Goal: Ask a question

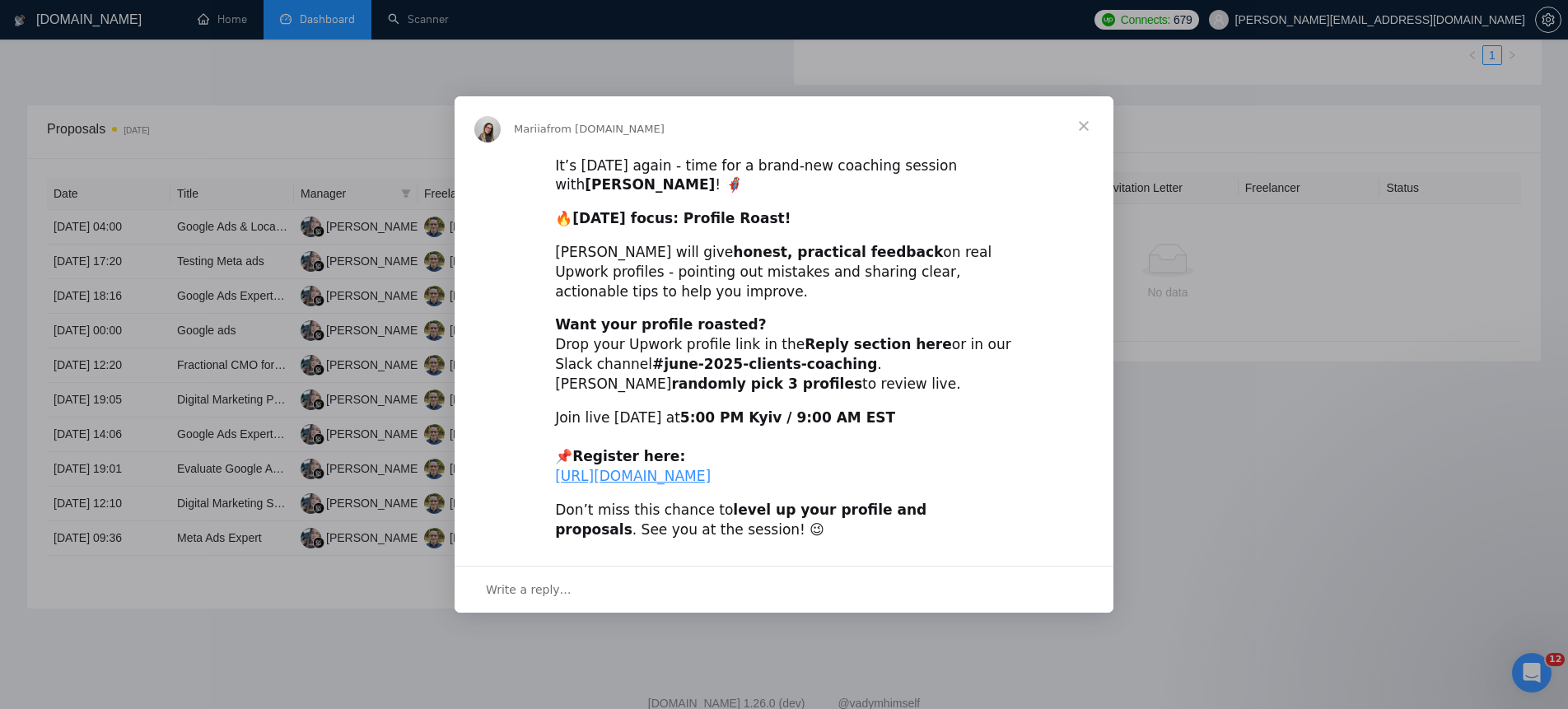
click at [1080, 106] on span "Close" at bounding box center [1083, 125] width 59 height 59
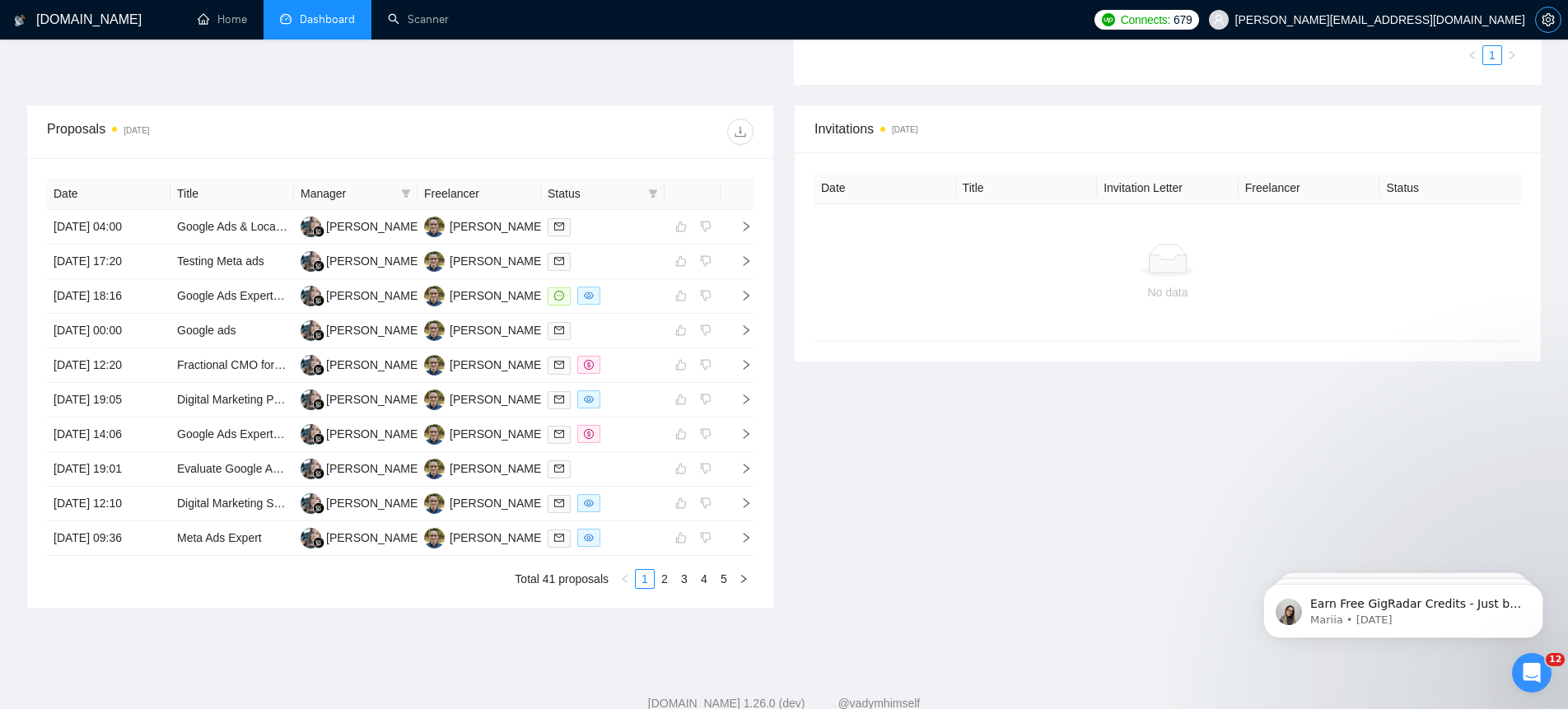
click at [1552, 20] on icon "setting" at bounding box center [1547, 20] width 12 height 13
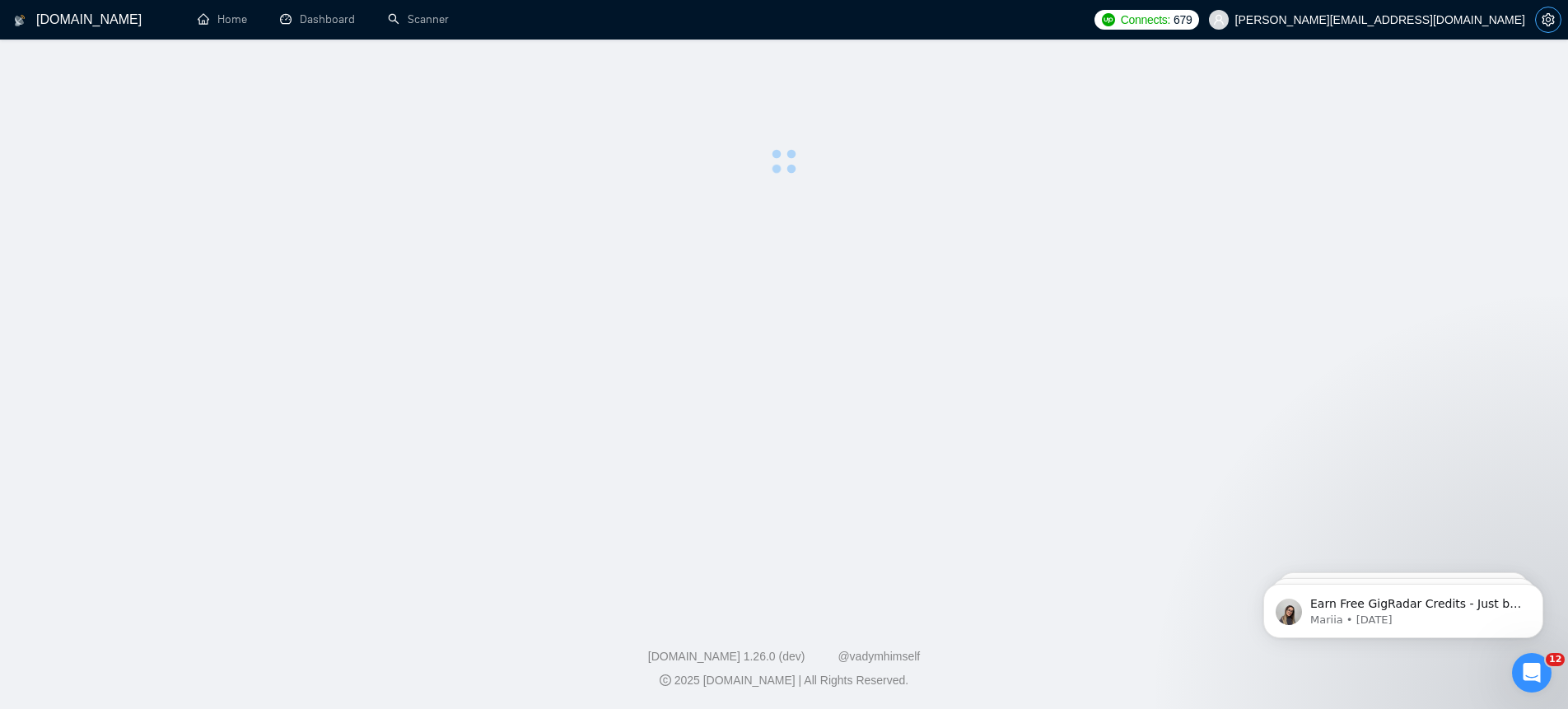
click at [1555, 24] on span "setting" at bounding box center [1548, 20] width 24 height 13
click at [1552, 24] on icon "setting" at bounding box center [1547, 20] width 12 height 13
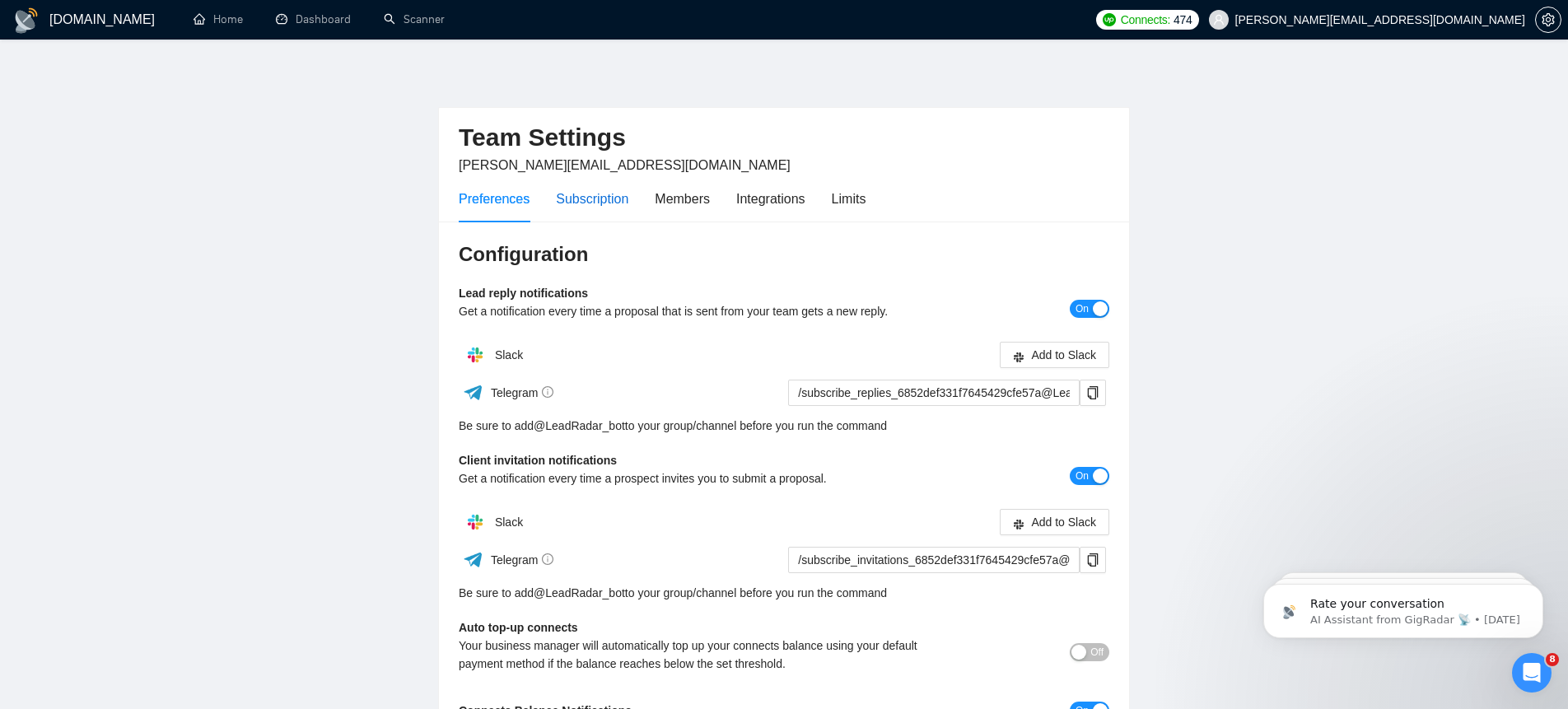
click at [609, 200] on div "Subscription" at bounding box center [592, 199] width 72 height 21
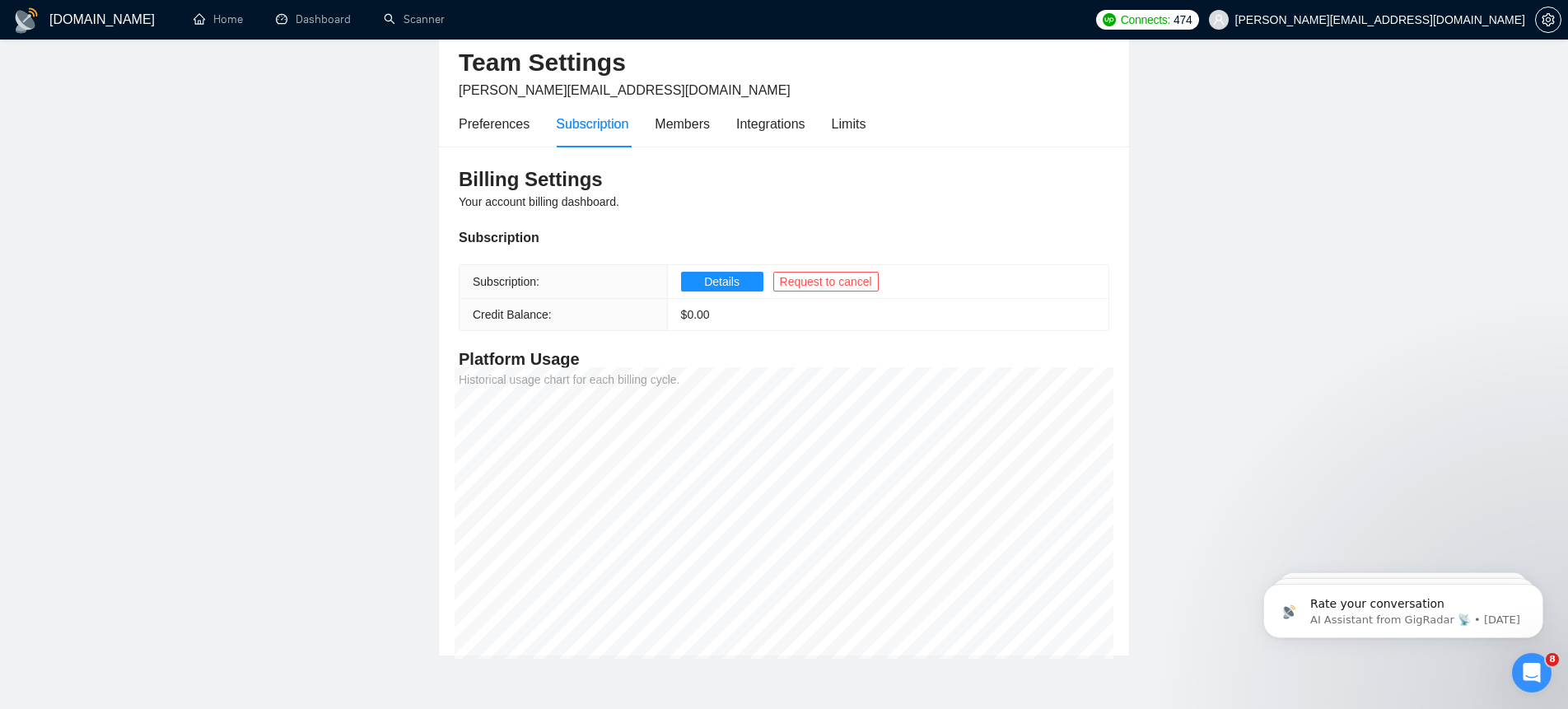
scroll to position [69, 0]
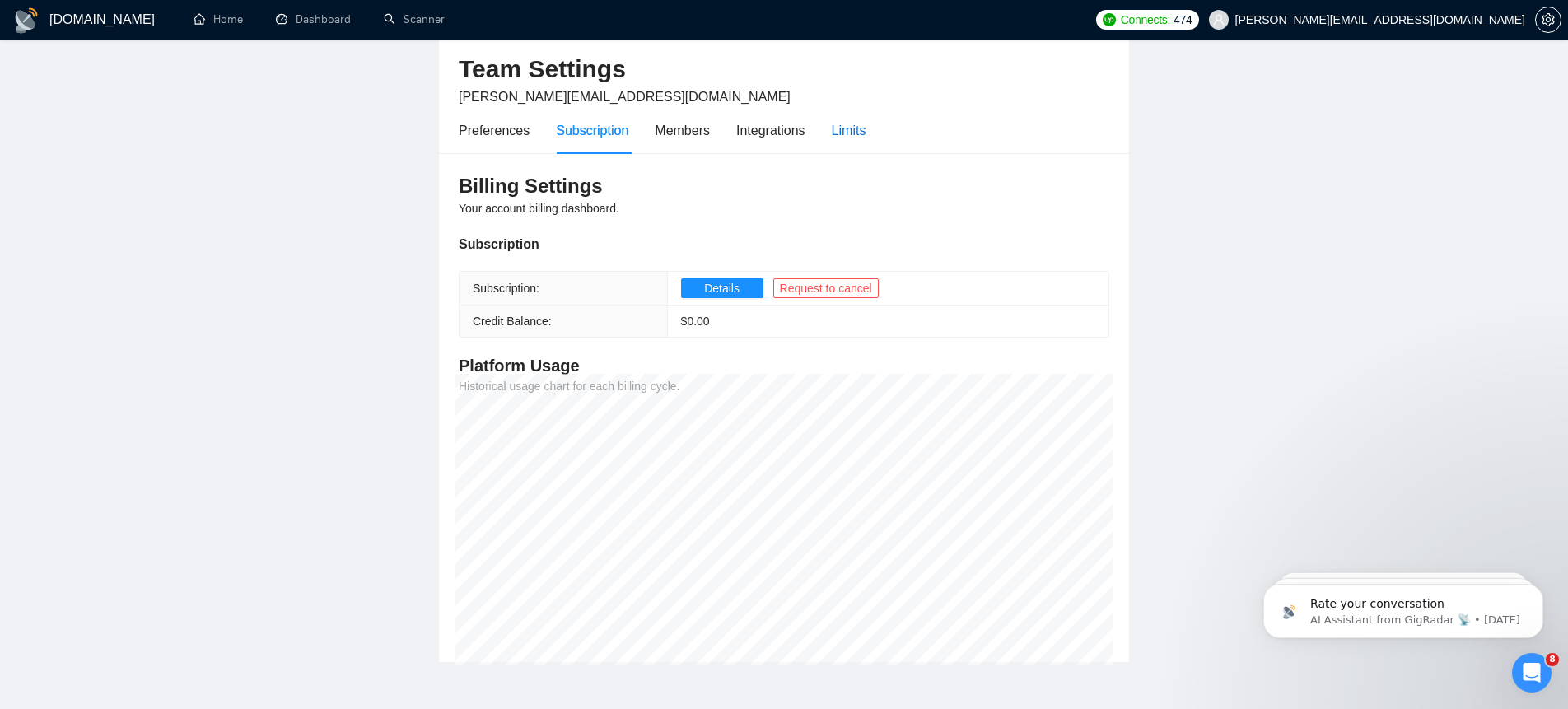
click at [854, 127] on div "Limits" at bounding box center [849, 131] width 35 height 21
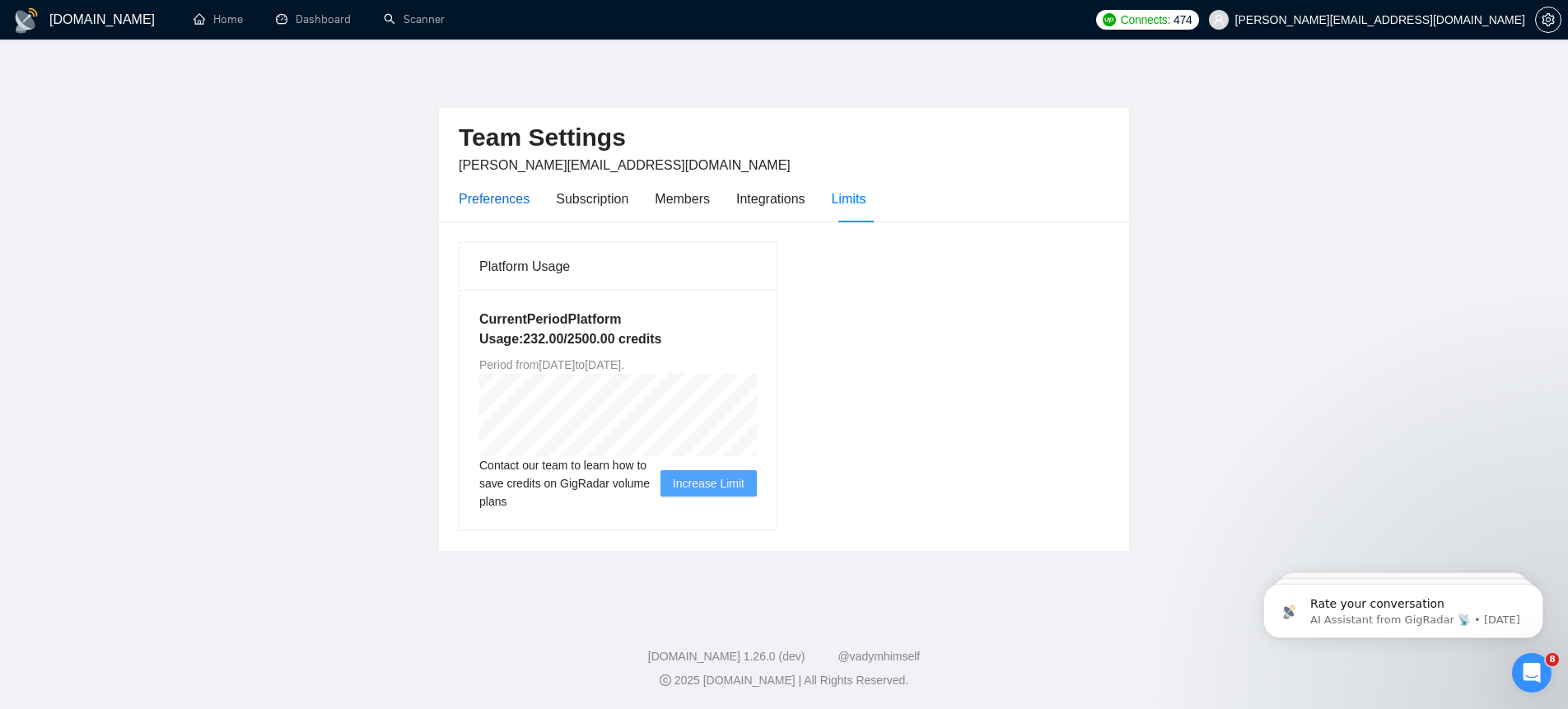
click at [513, 201] on div "Preferences" at bounding box center [493, 199] width 71 height 21
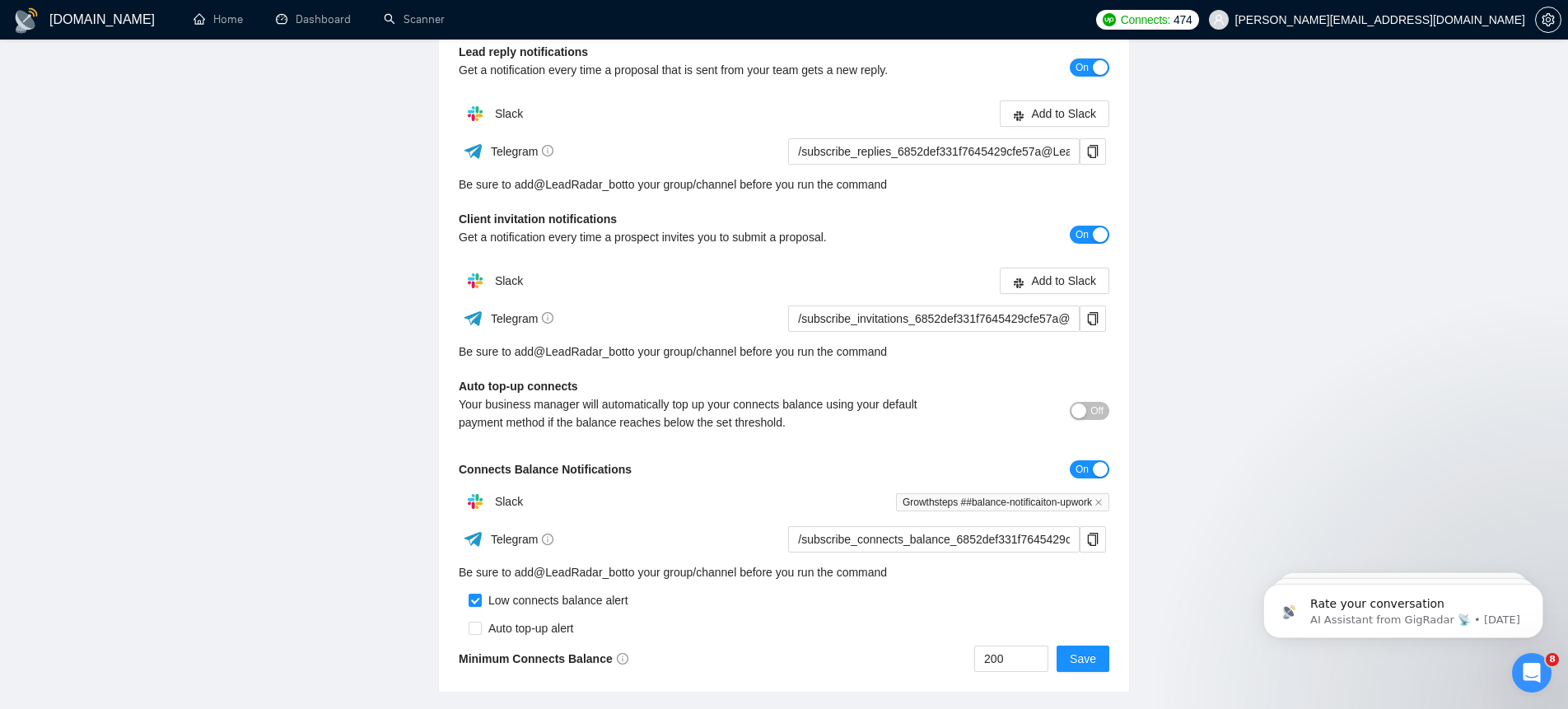
scroll to position [352, 0]
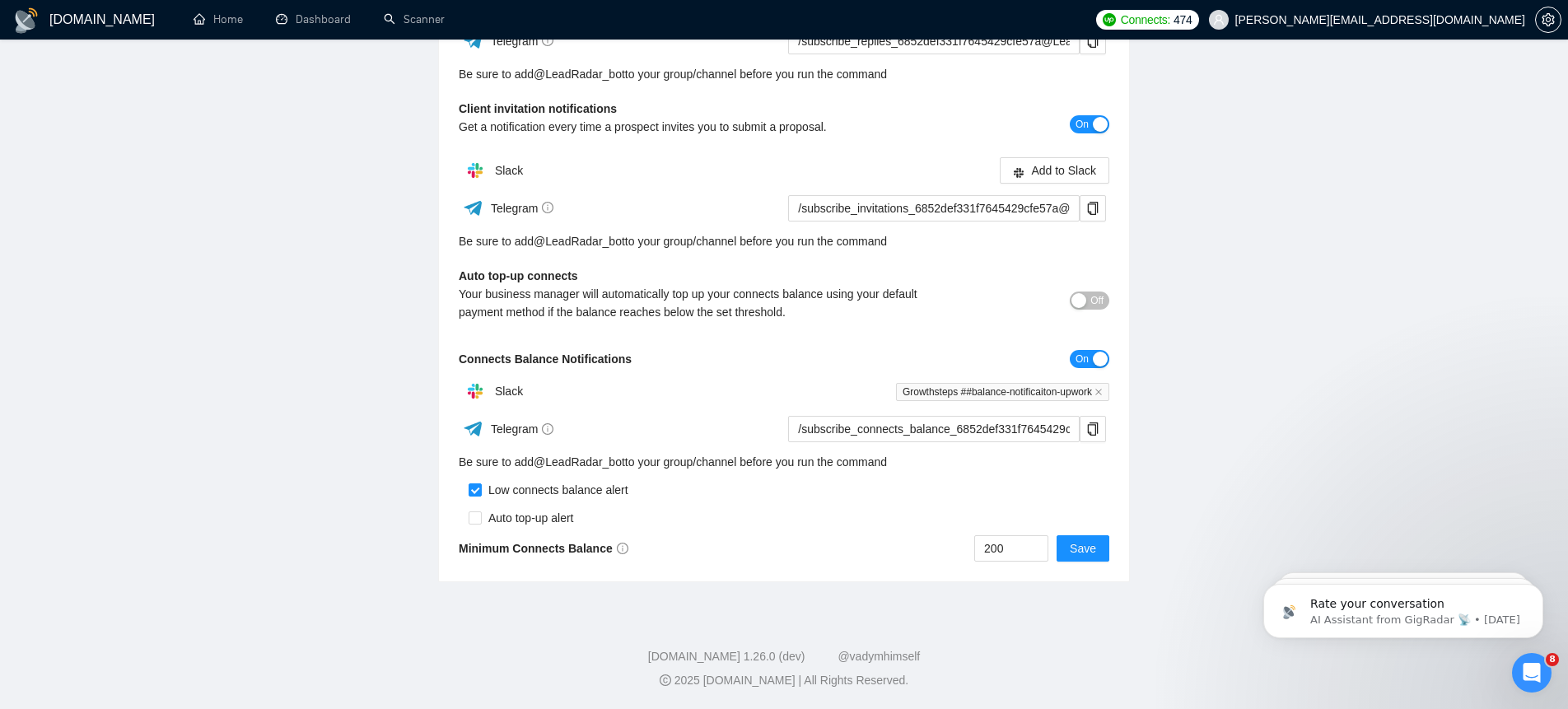
click at [1091, 305] on span "Off" at bounding box center [1097, 300] width 13 height 18
click at [1081, 543] on span "Save" at bounding box center [1083, 548] width 26 height 18
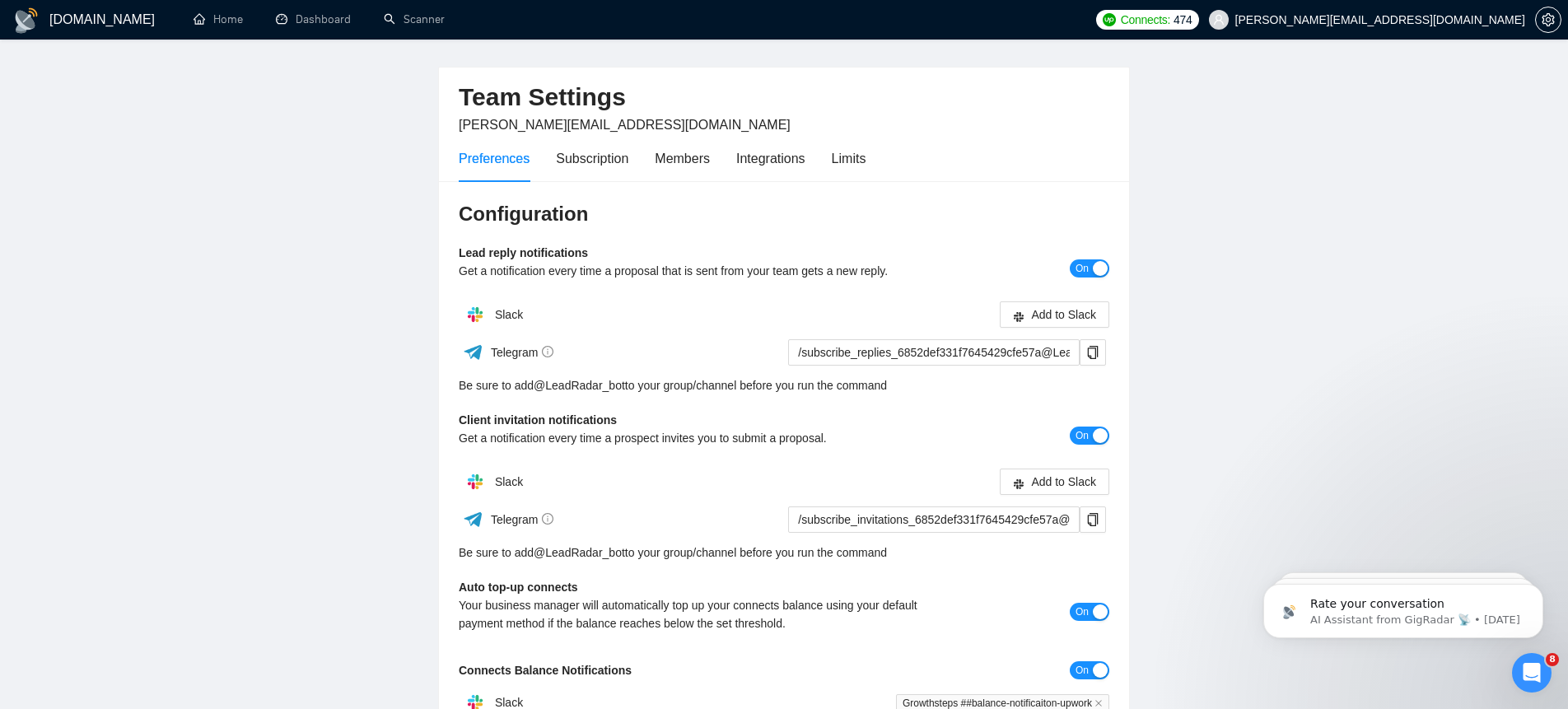
scroll to position [0, 0]
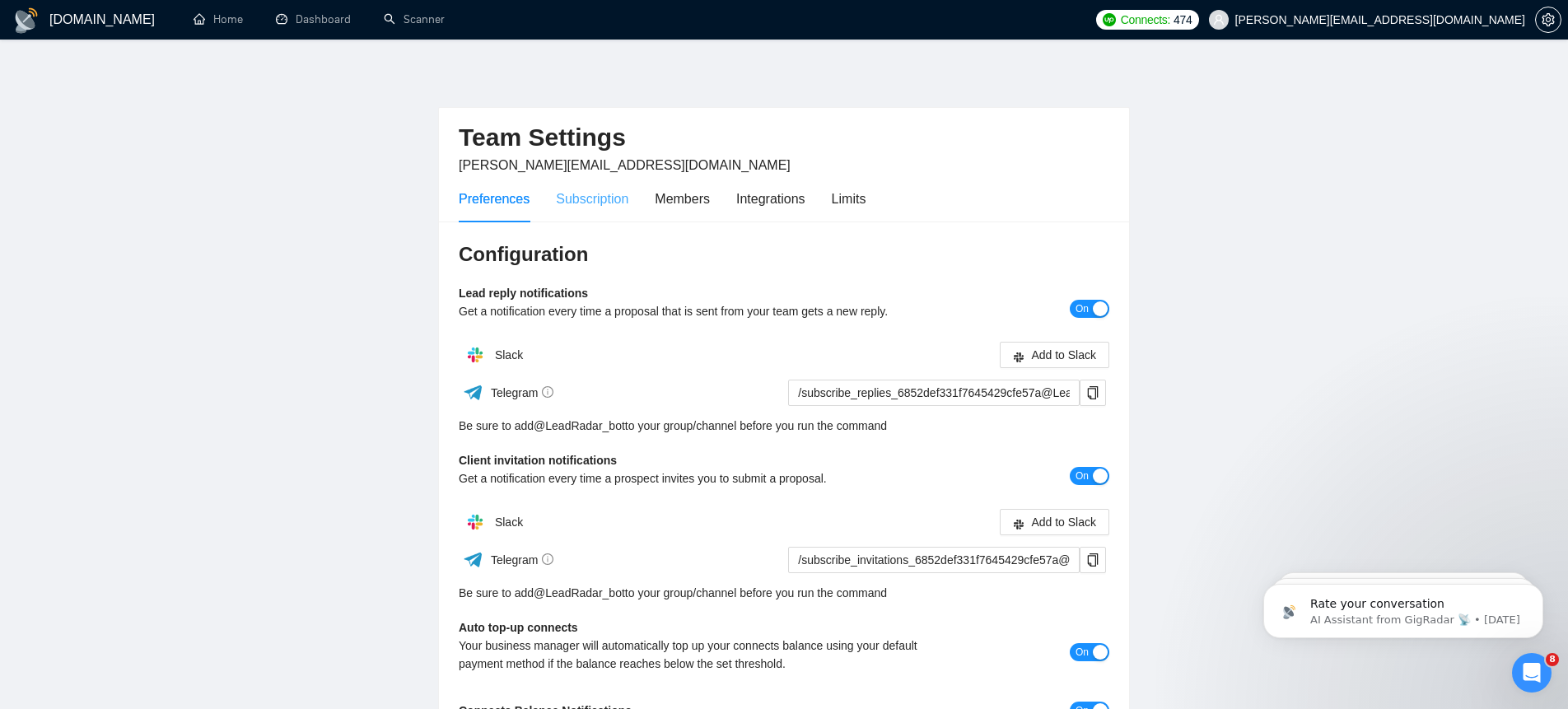
click at [600, 221] on div "Subscription" at bounding box center [592, 199] width 72 height 47
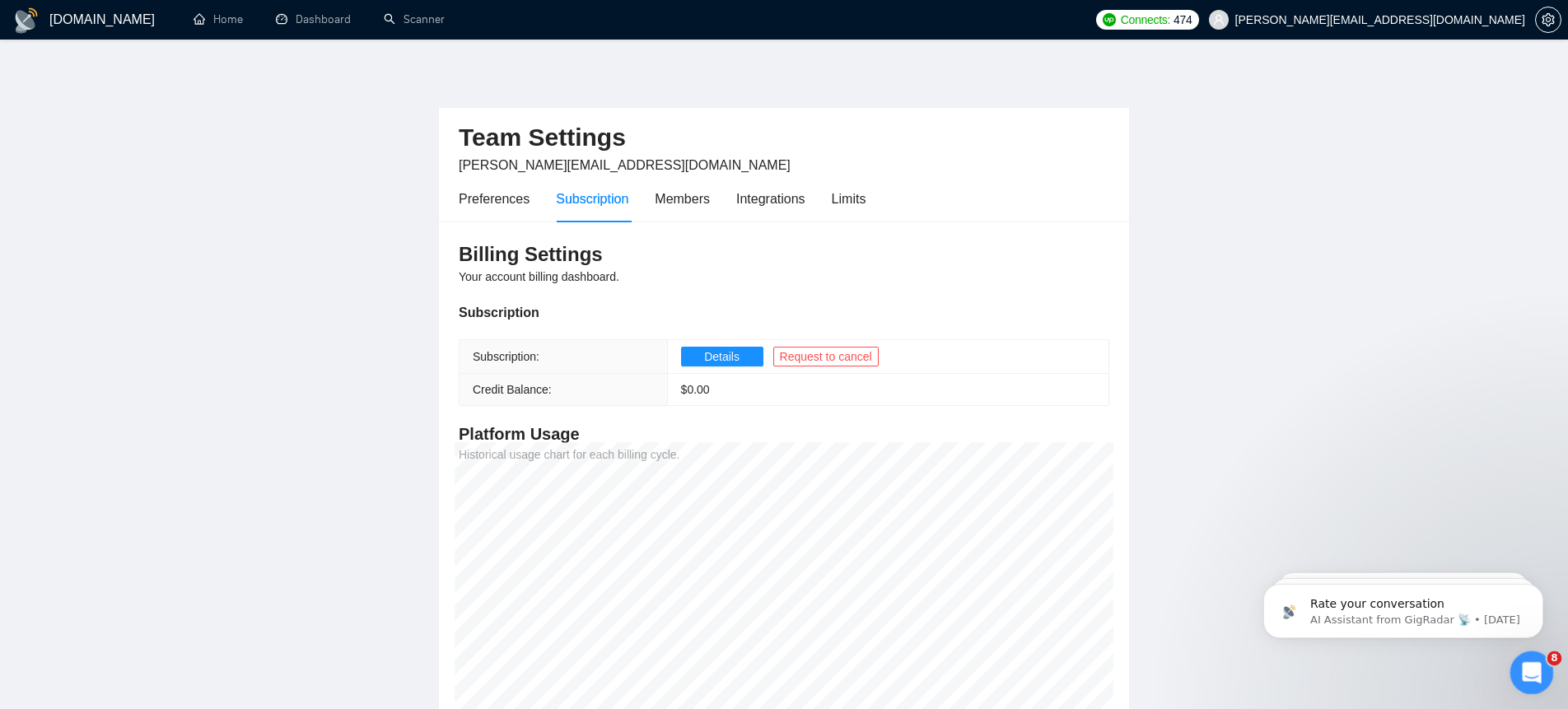
click at [1533, 674] on icon "Open Intercom Messenger" at bounding box center [1529, 670] width 27 height 27
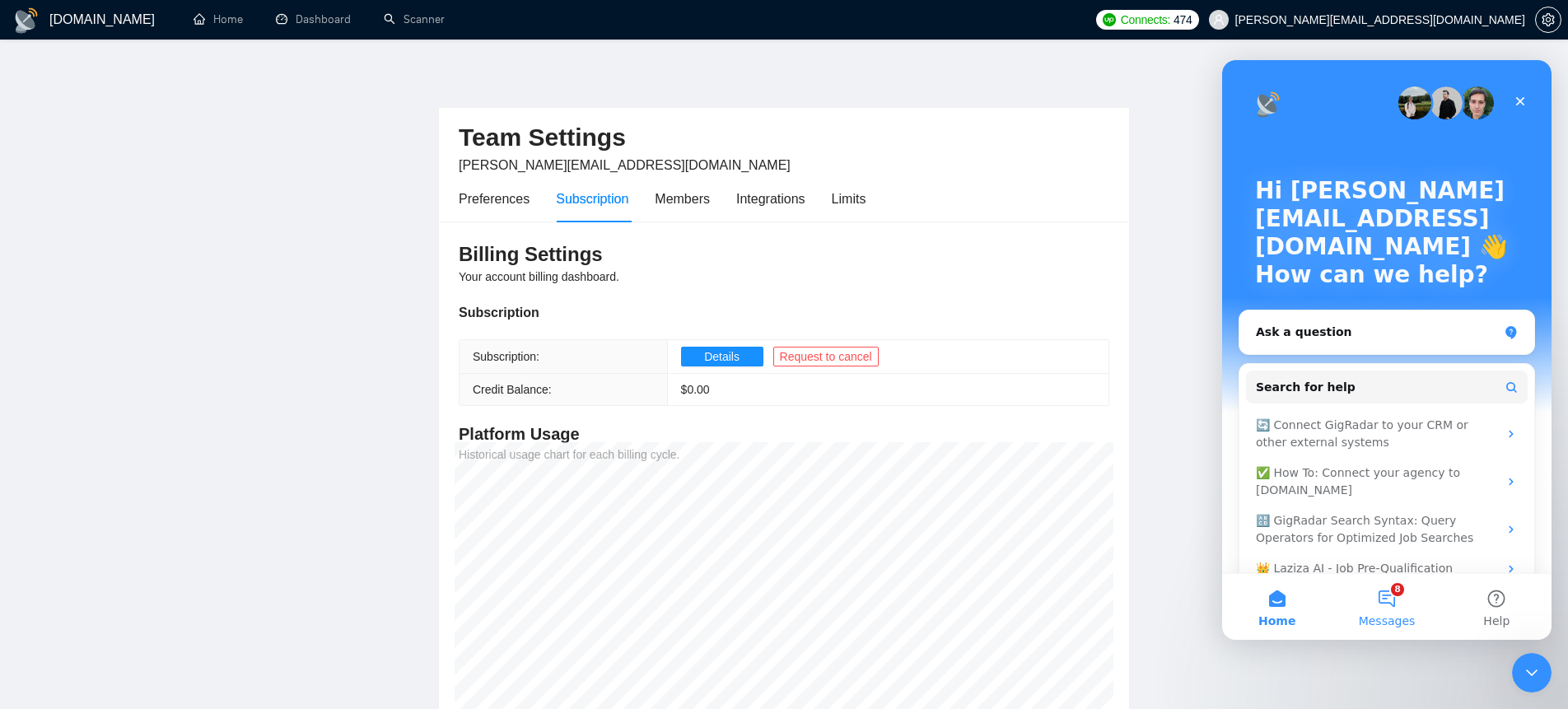
click at [1394, 596] on button "8 Messages" at bounding box center [1386, 607] width 109 height 66
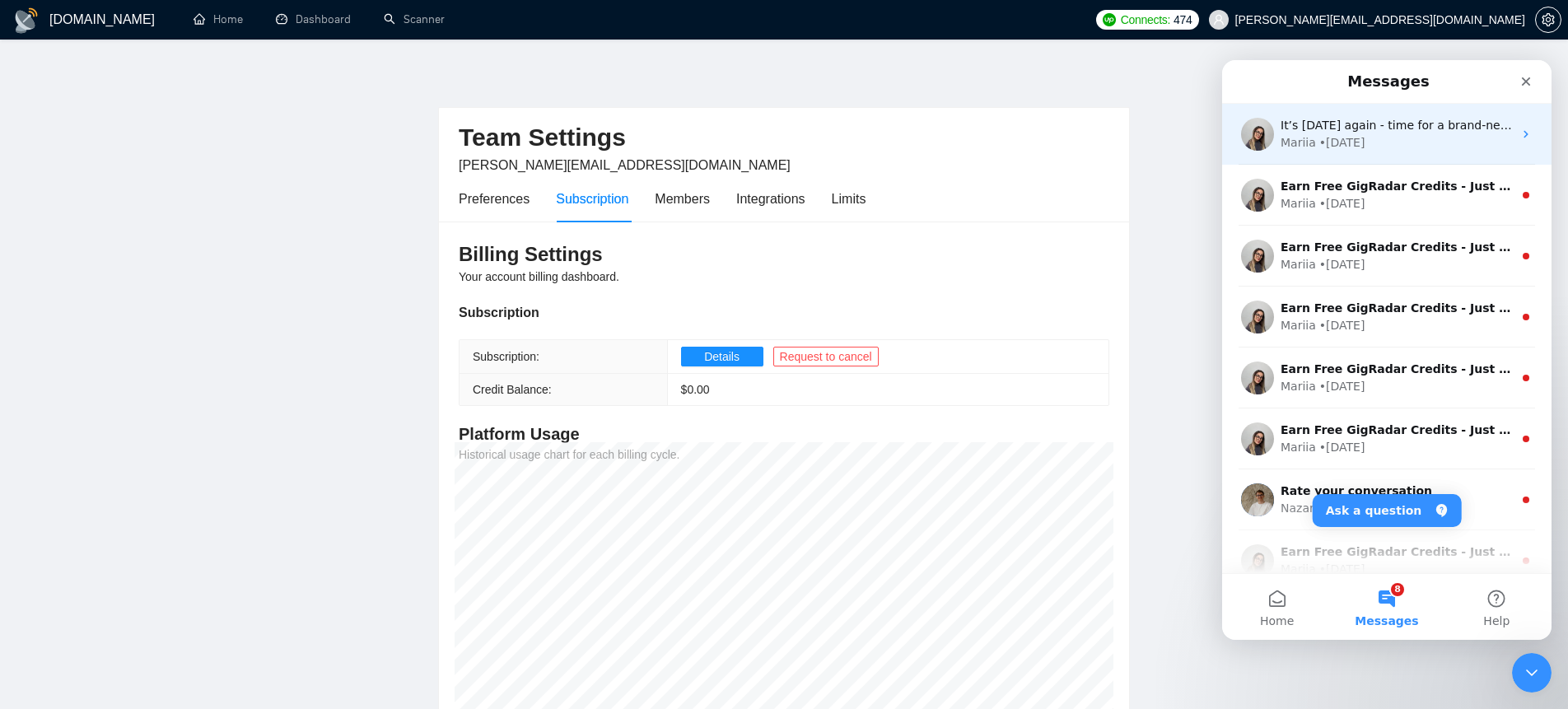
click at [1378, 137] on div "Mariia • 1d ago" at bounding box center [1397, 143] width 232 height 17
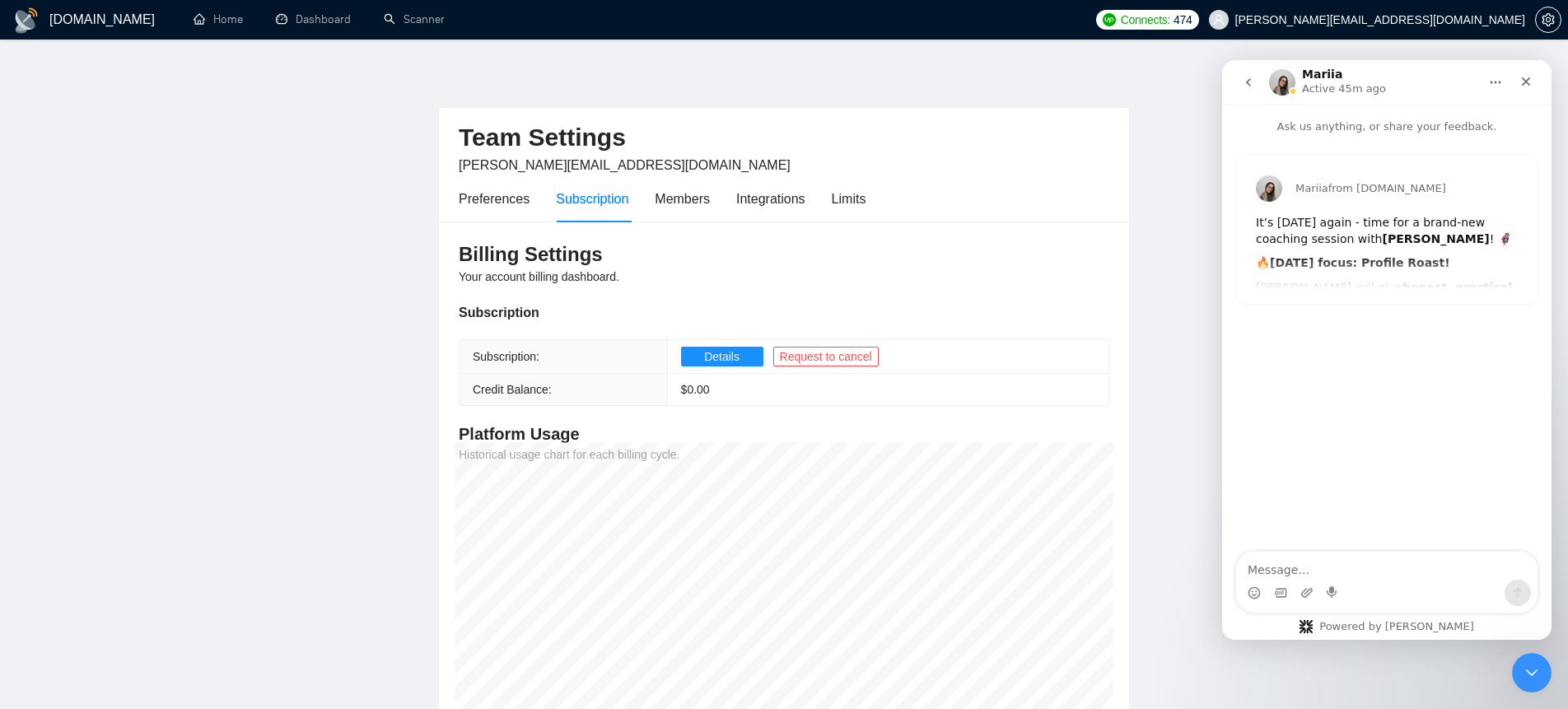
click at [1248, 79] on icon "go back" at bounding box center [1249, 83] width 13 height 13
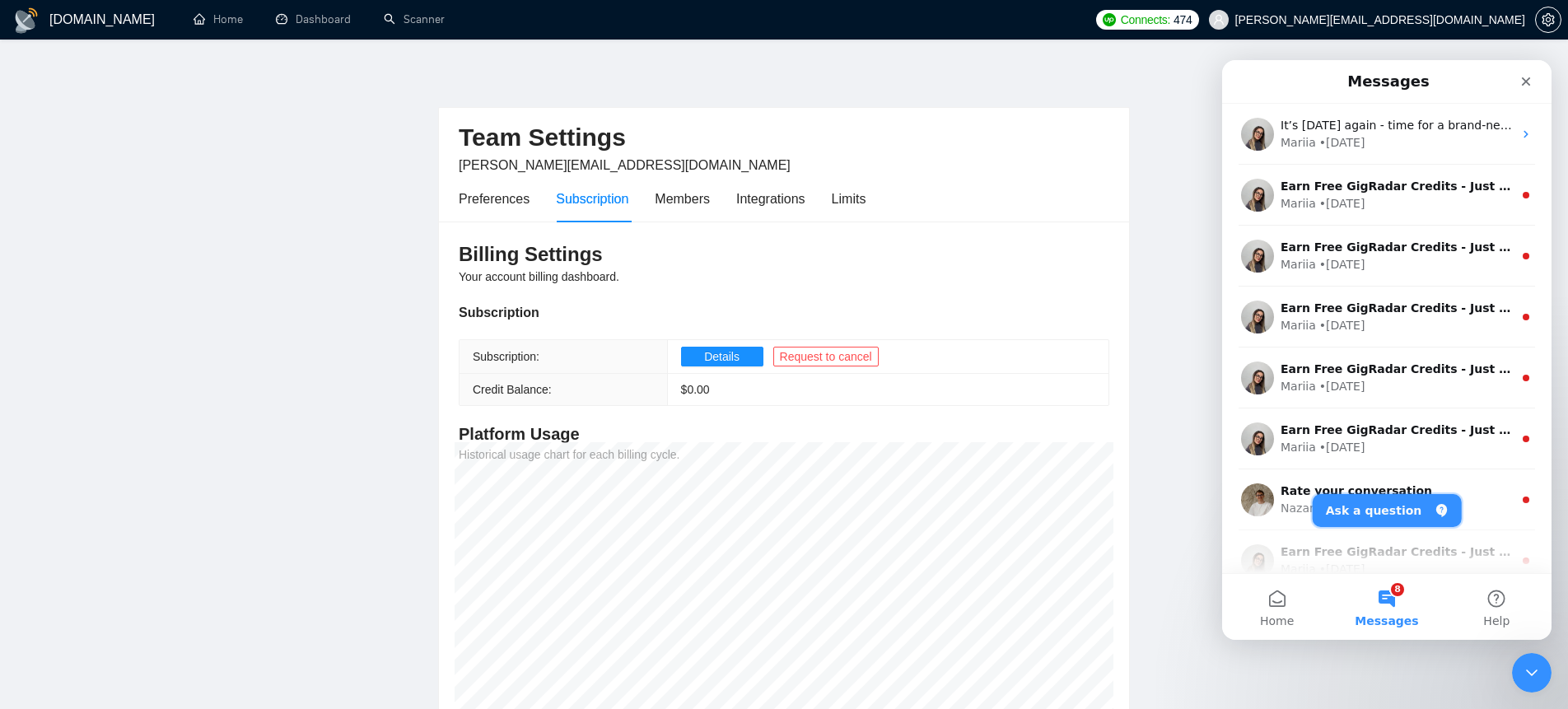
click at [1379, 512] on button "Ask a question" at bounding box center [1387, 510] width 149 height 33
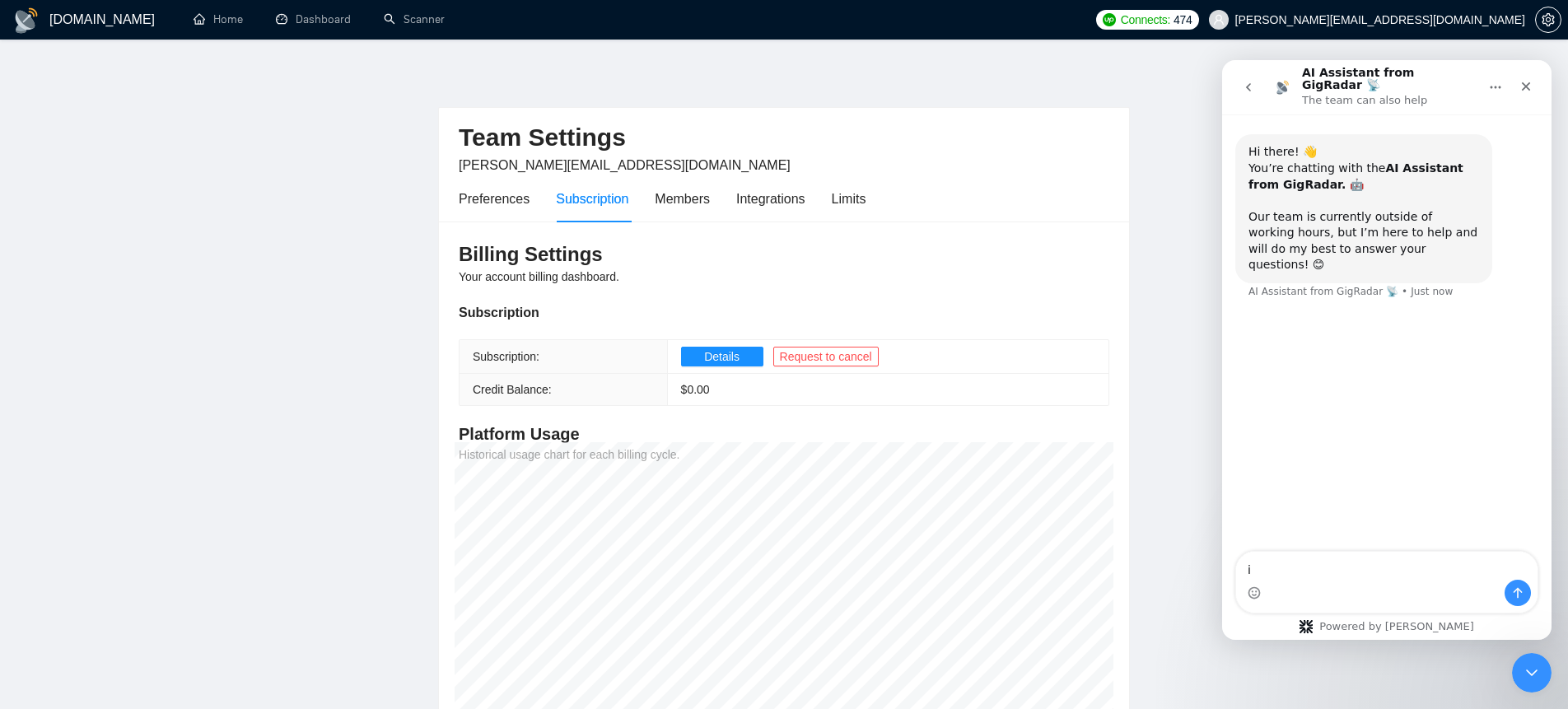
type textarea "i"
type textarea "I know that I paid an upfront fee for Gig Radar, but I forget what the ongoing …"
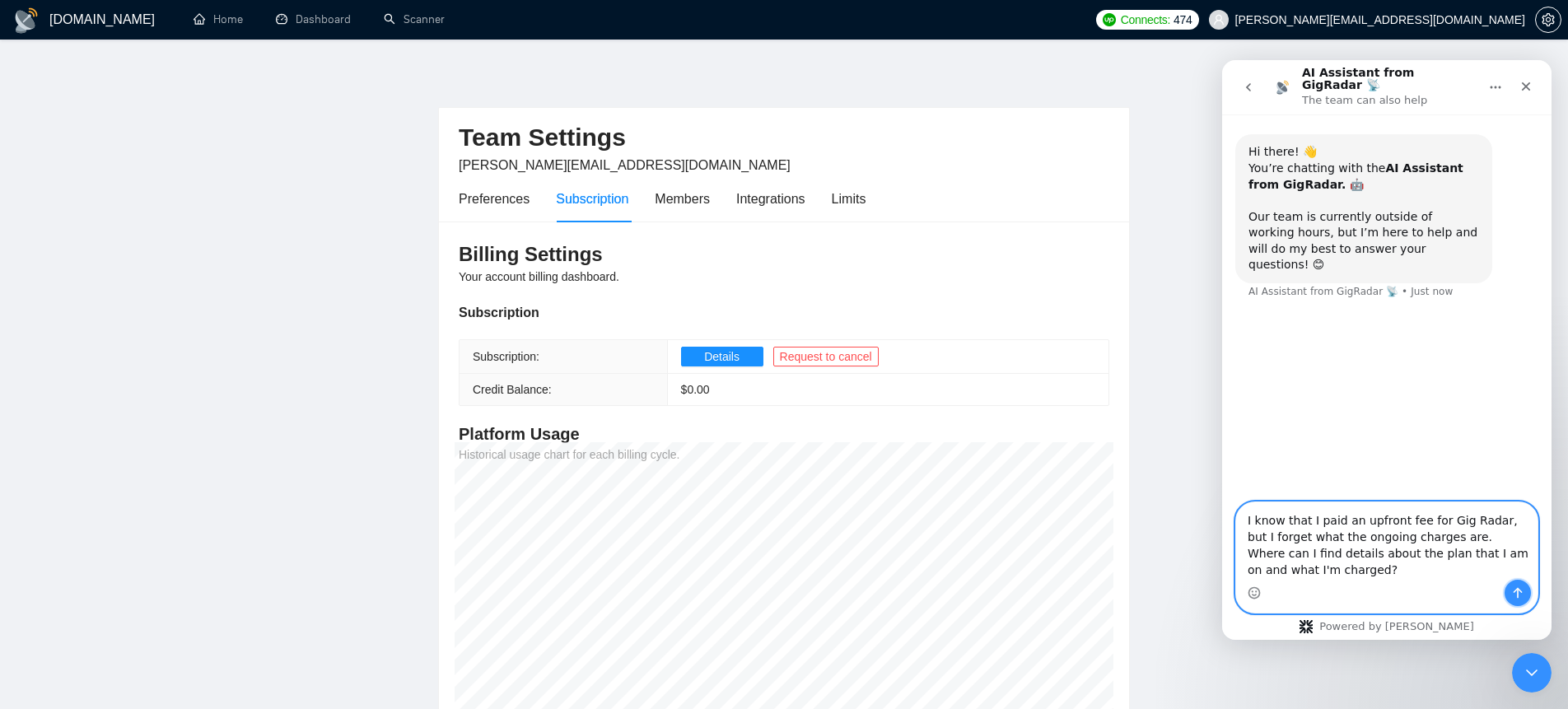
click at [1525, 590] on button "Send a message…" at bounding box center [1518, 593] width 26 height 26
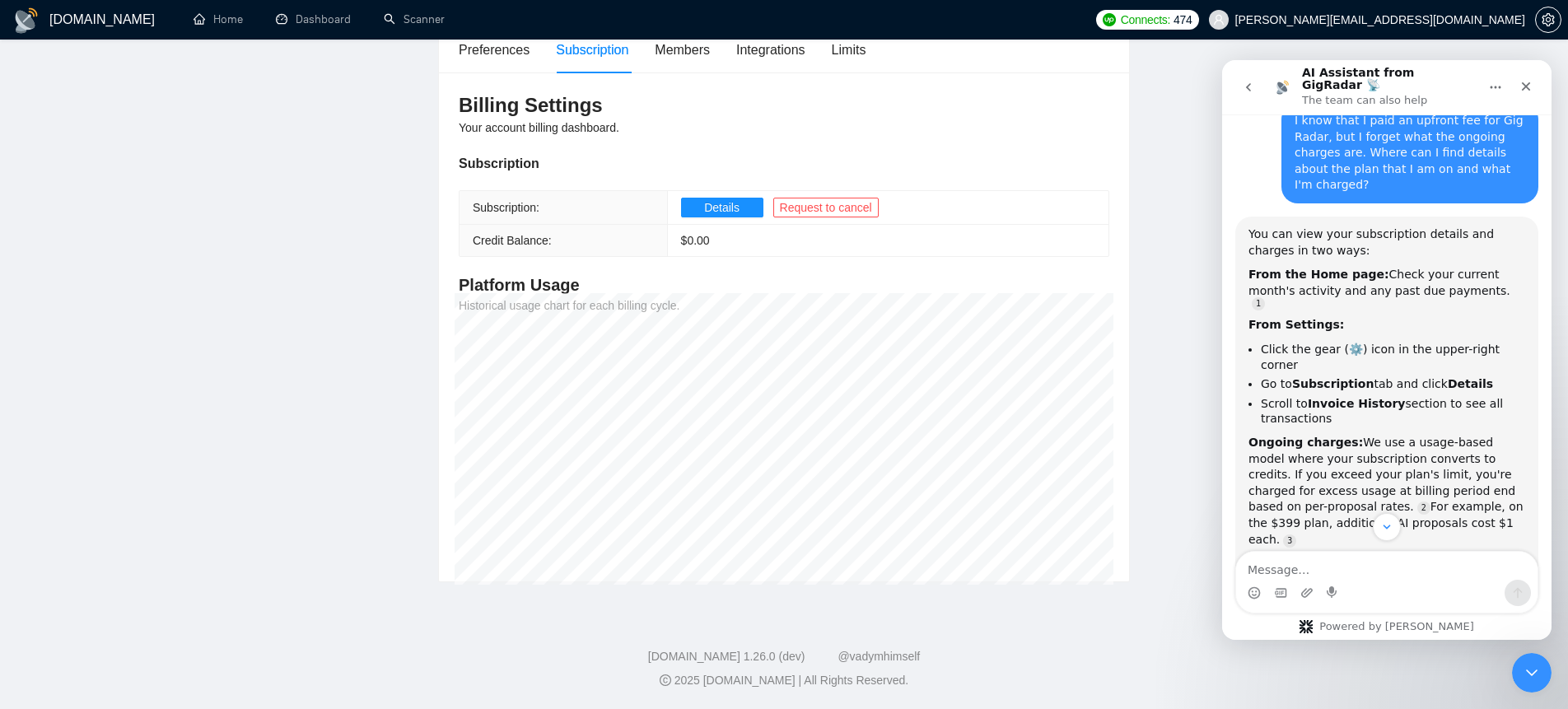
scroll to position [149, 0]
click at [740, 203] on span "Details" at bounding box center [722, 208] width 36 height 18
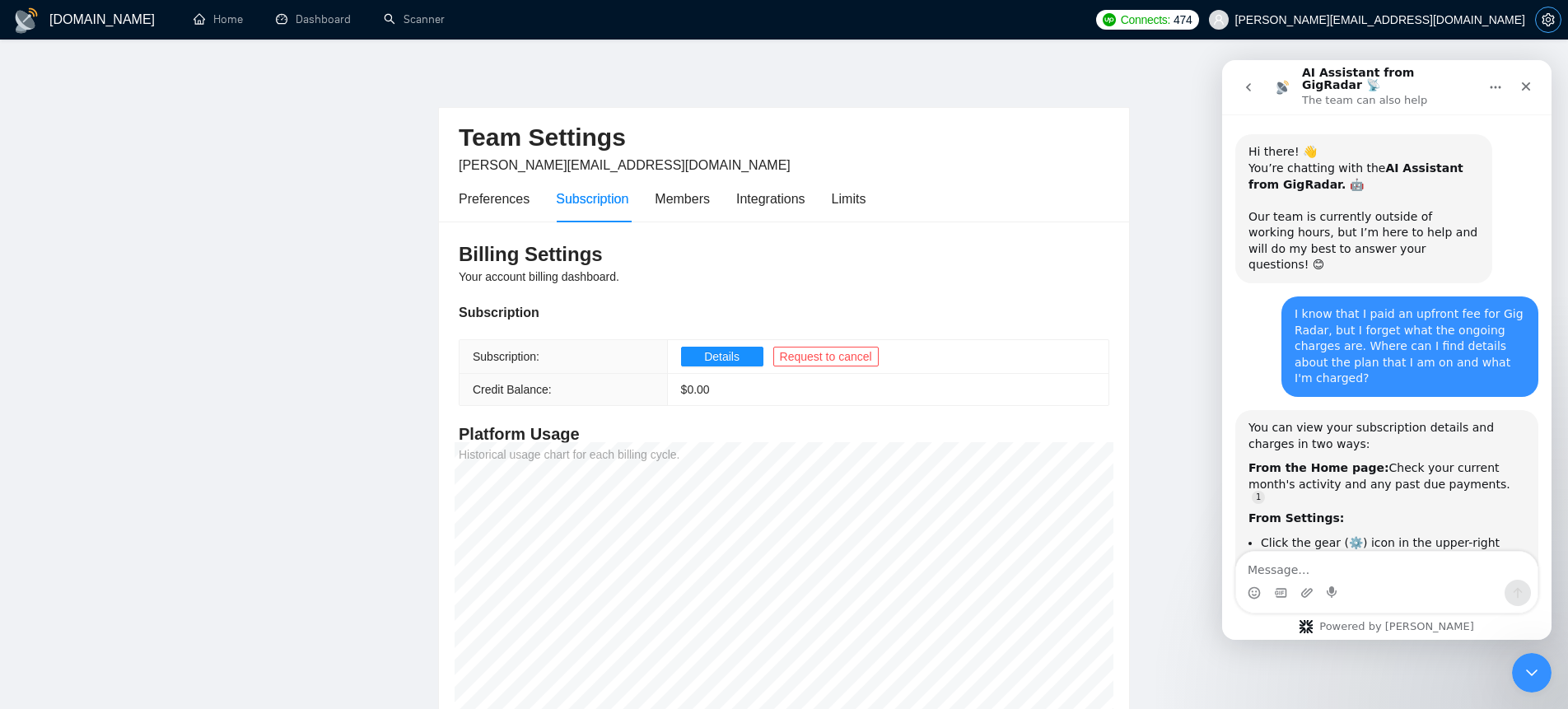
scroll to position [3, 0]
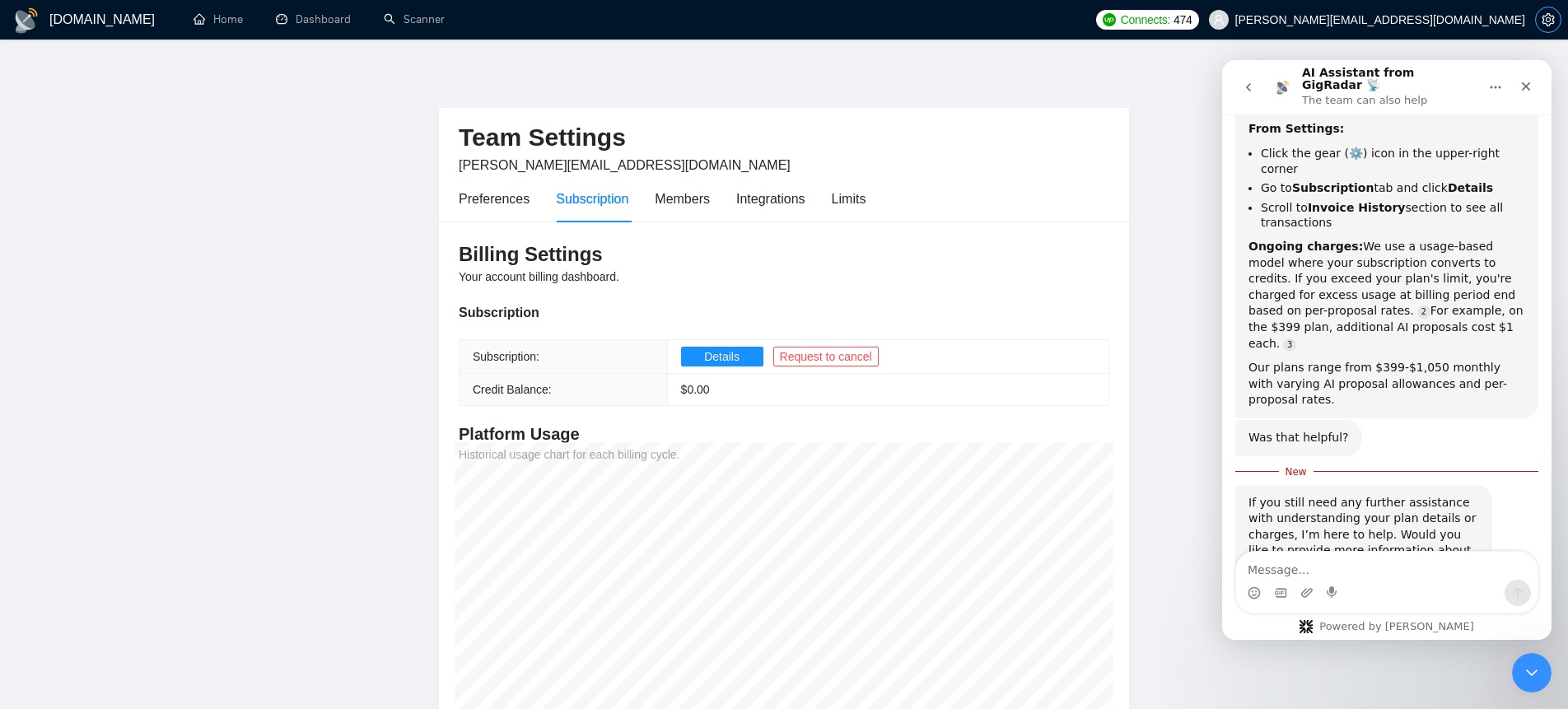
click at [1549, 25] on icon "setting" at bounding box center [1547, 20] width 12 height 13
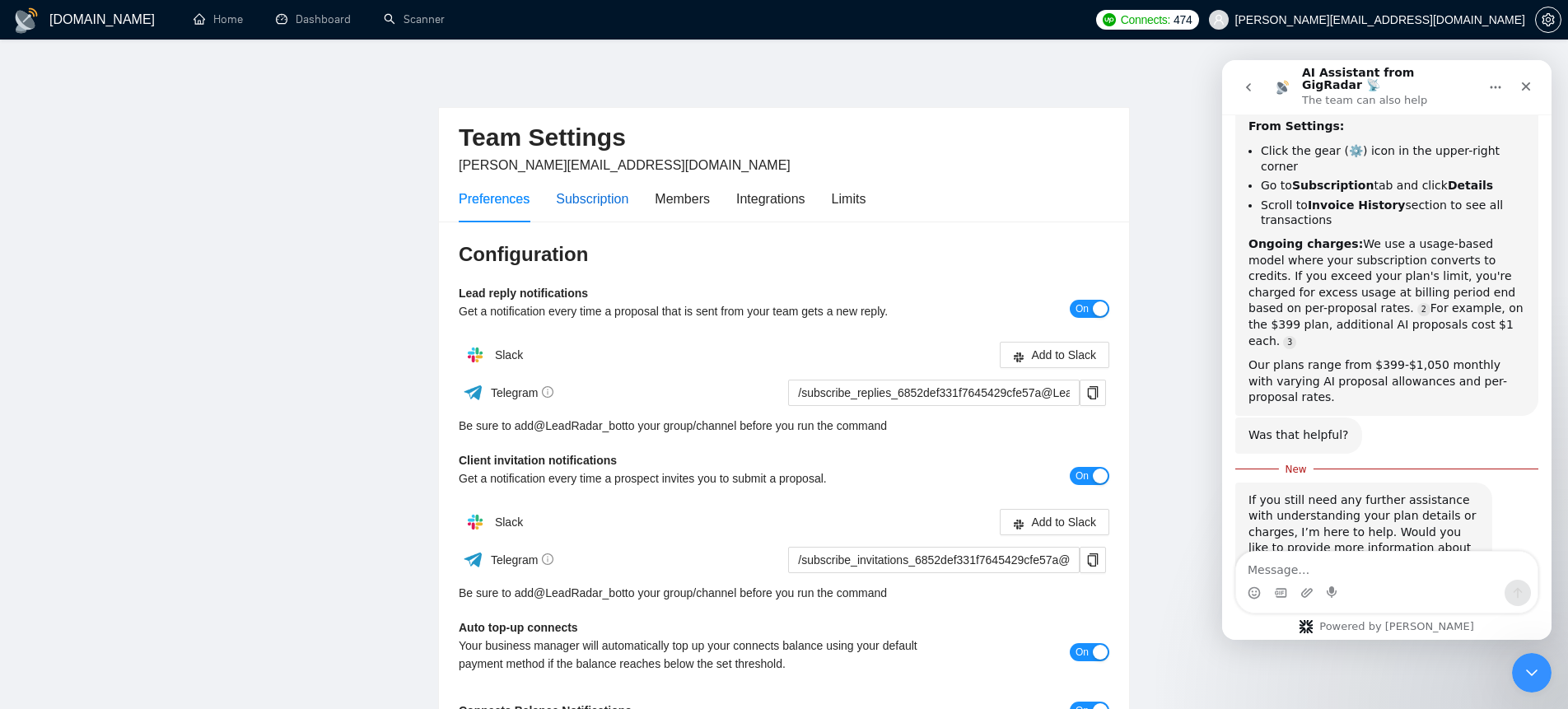
click at [591, 192] on div "Subscription" at bounding box center [592, 199] width 72 height 21
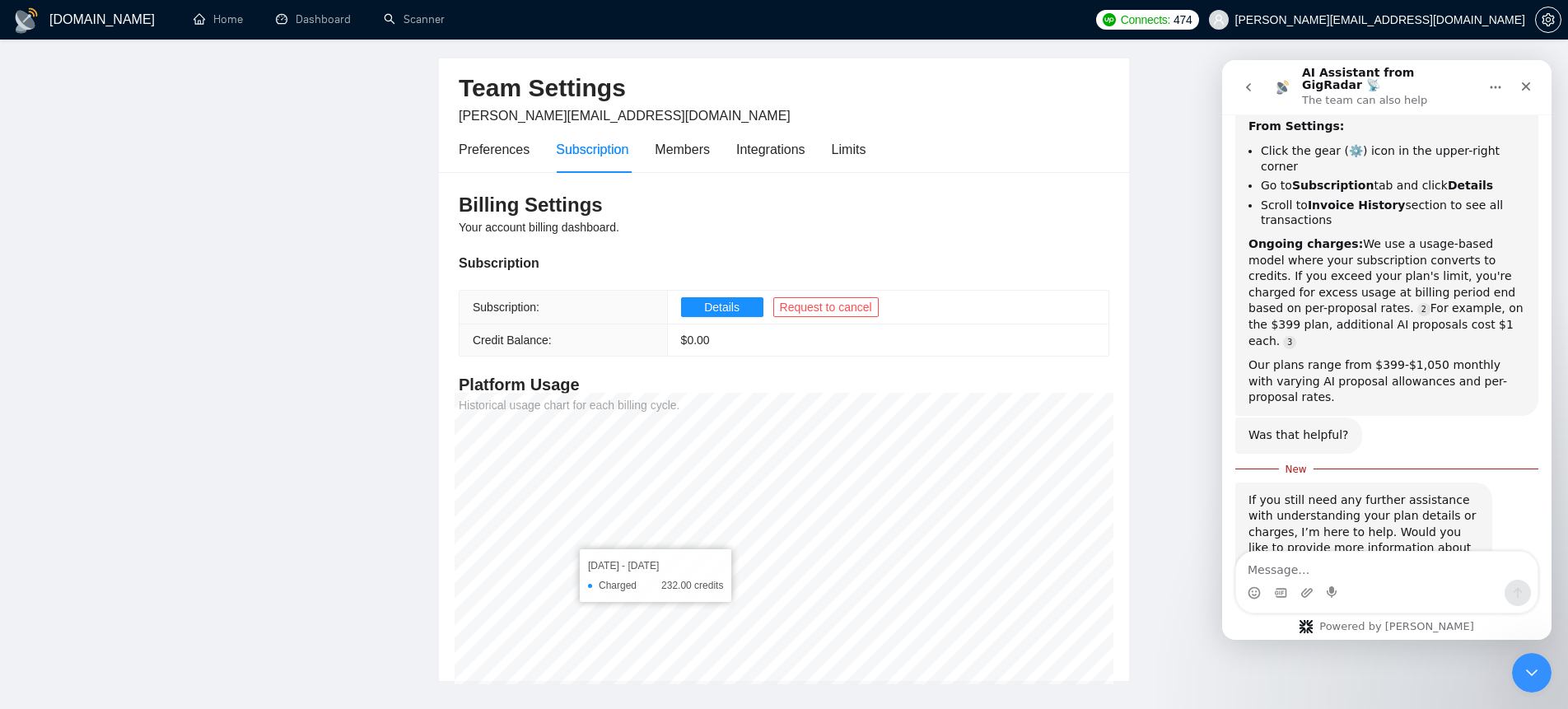
scroll to position [46, 0]
click at [867, 155] on div "Limits" at bounding box center [849, 153] width 35 height 21
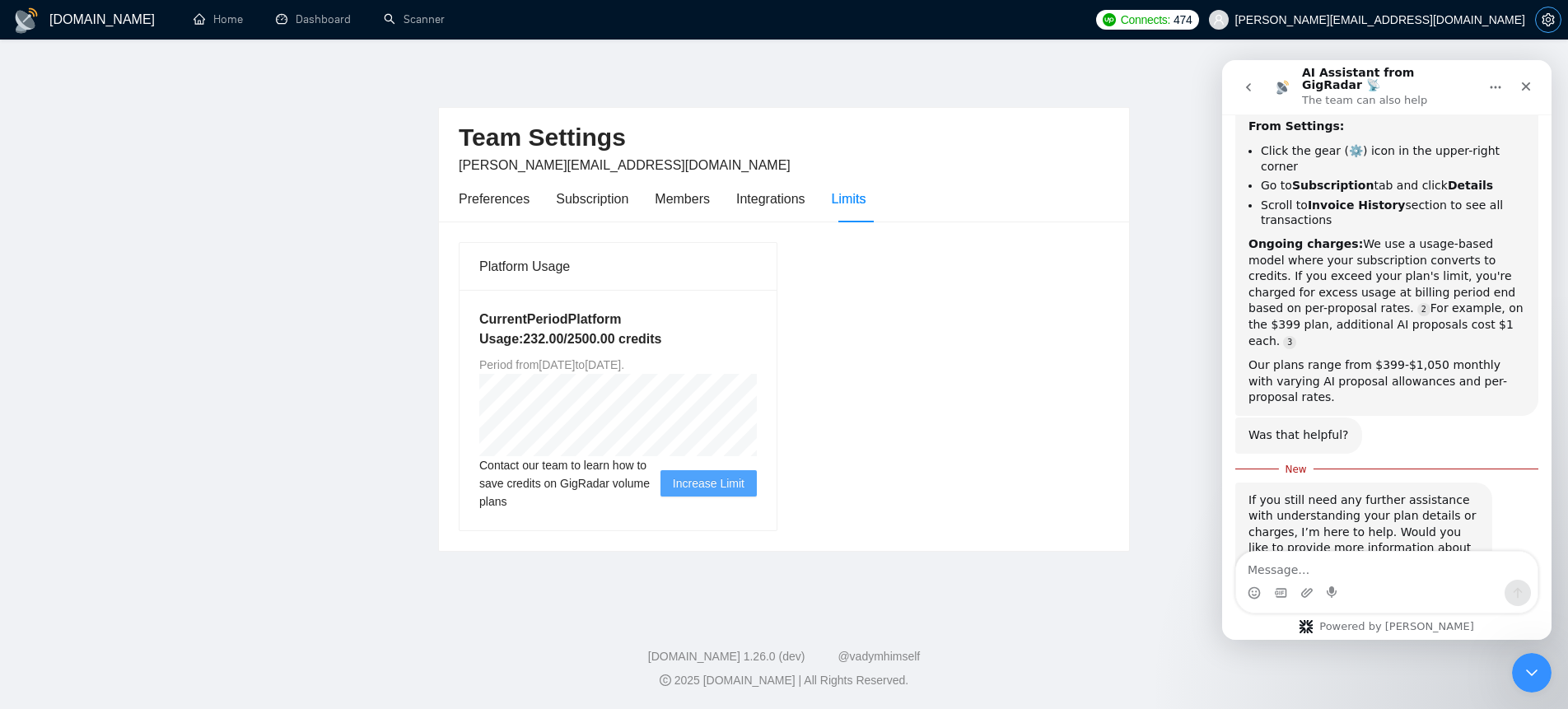
click at [1549, 24] on icon "setting" at bounding box center [1547, 20] width 12 height 13
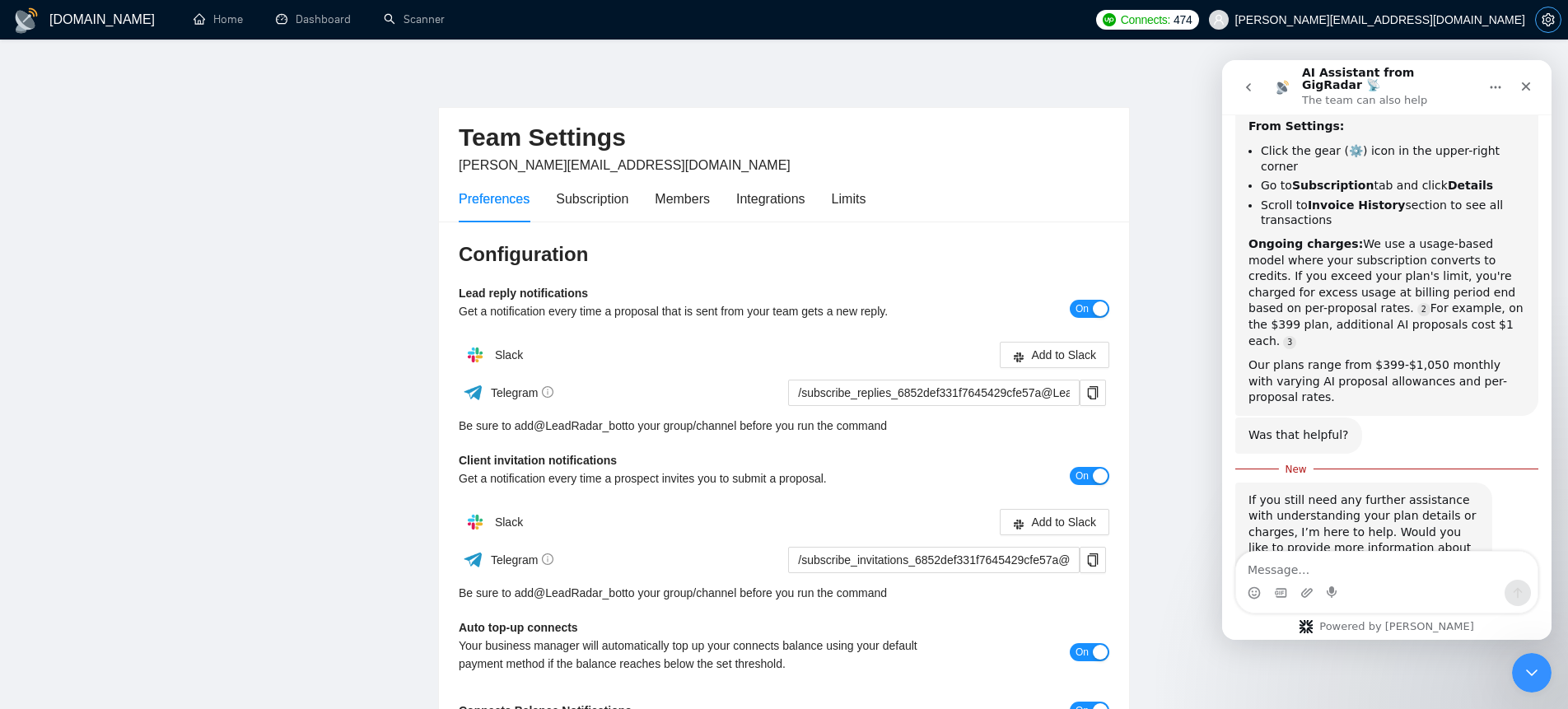
click at [1549, 24] on icon "setting" at bounding box center [1547, 20] width 12 height 13
click at [1285, 571] on textarea "Message…" at bounding box center [1386, 566] width 301 height 28
click at [1472, 580] on div "Intercom messenger" at bounding box center [1386, 593] width 301 height 26
click at [1297, 565] on textarea "Message…" at bounding box center [1386, 566] width 301 height 28
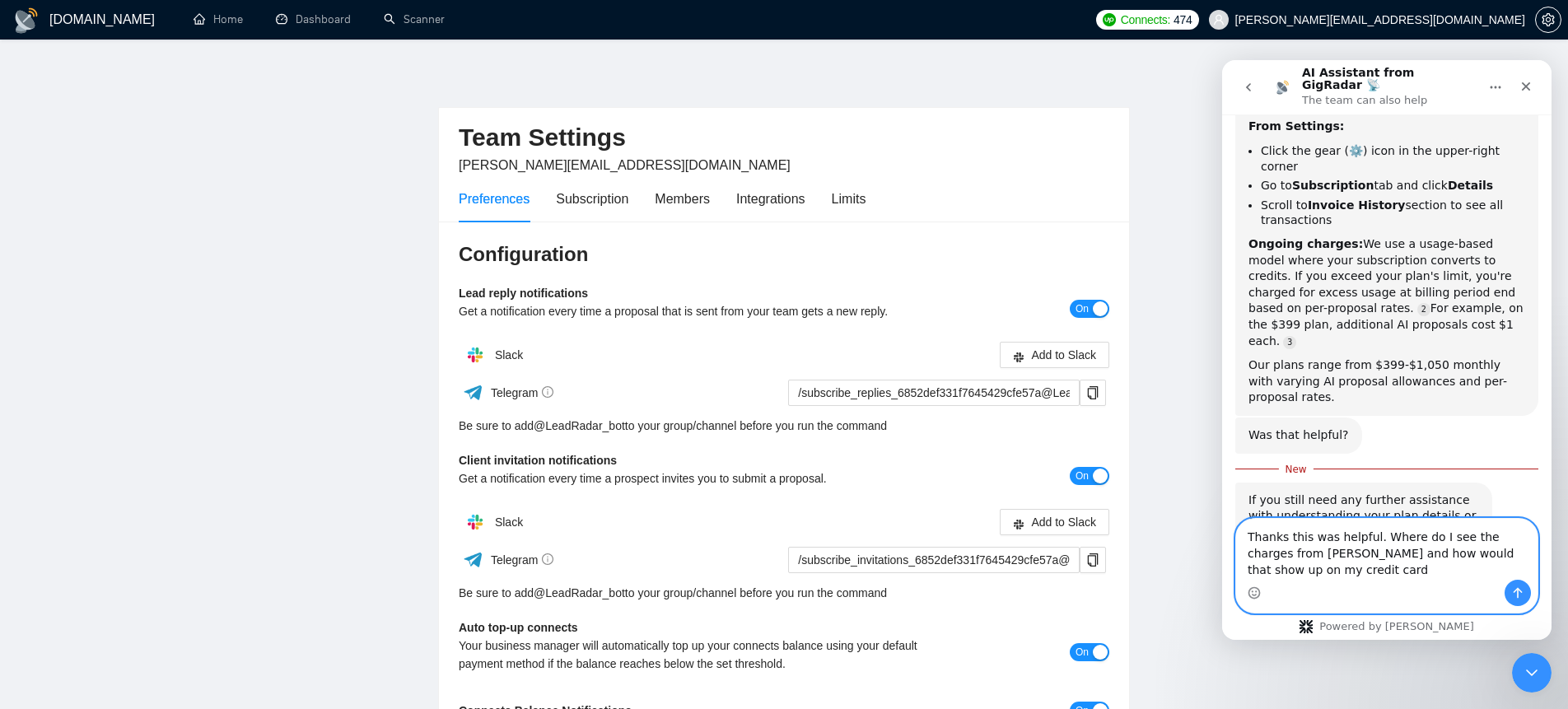
scroll to position [423, 0]
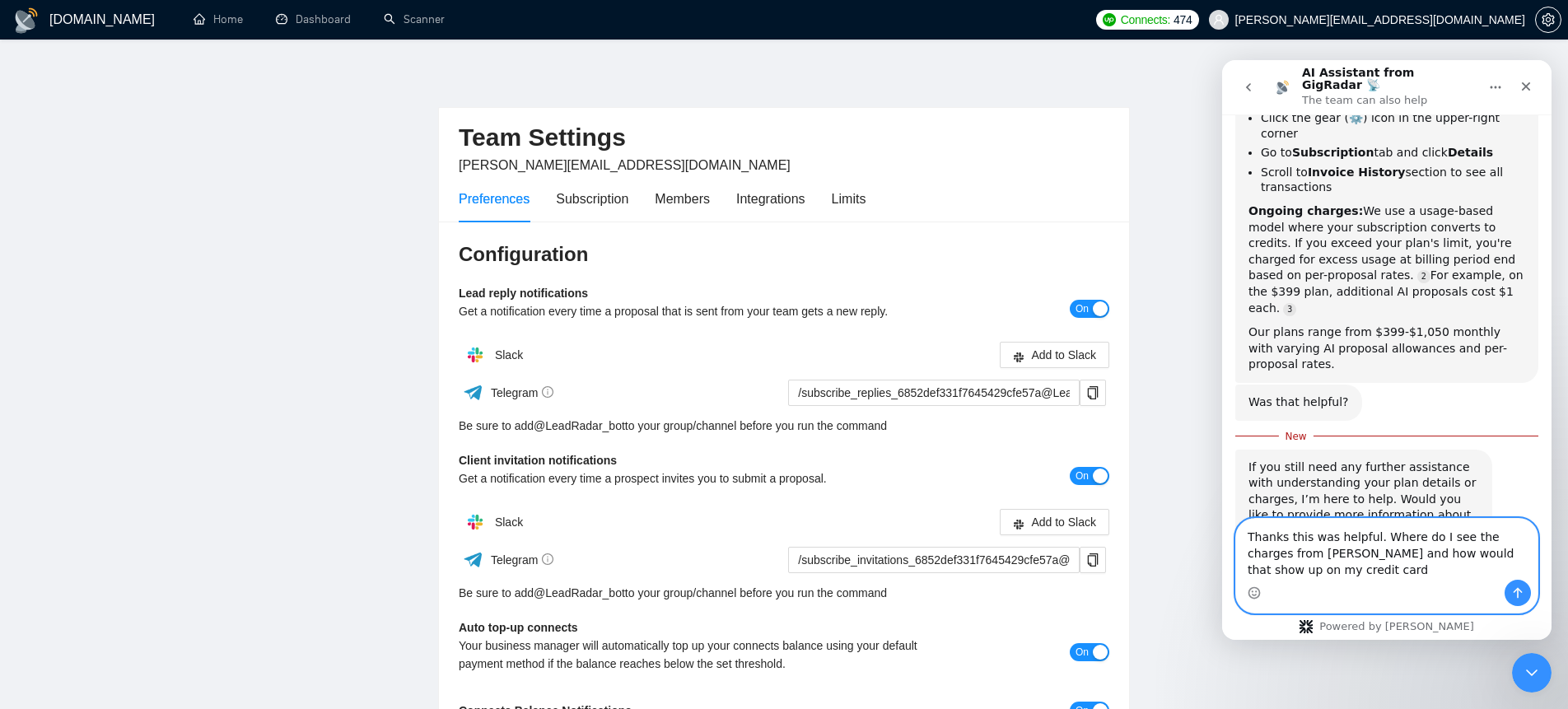
drag, startPoint x: 1303, startPoint y: 552, endPoint x: 1276, endPoint y: 552, distance: 27.0
click at [1277, 552] on textarea "Thanks this was helpful. Where do I see the charges from [PERSON_NAME] and how …" at bounding box center [1386, 549] width 301 height 61
click at [1283, 556] on textarea "Thanks this was helpful. Where do I see the charges from L and how would that s…" at bounding box center [1386, 549] width 301 height 61
click at [1308, 564] on textarea "Thanks this was helpful. Where do I see the charges from [PERSON_NAME] and how …" at bounding box center [1386, 549] width 301 height 61
type textarea "Thanks this was helpful. Where do I see the charges from [PERSON_NAME] and how …"
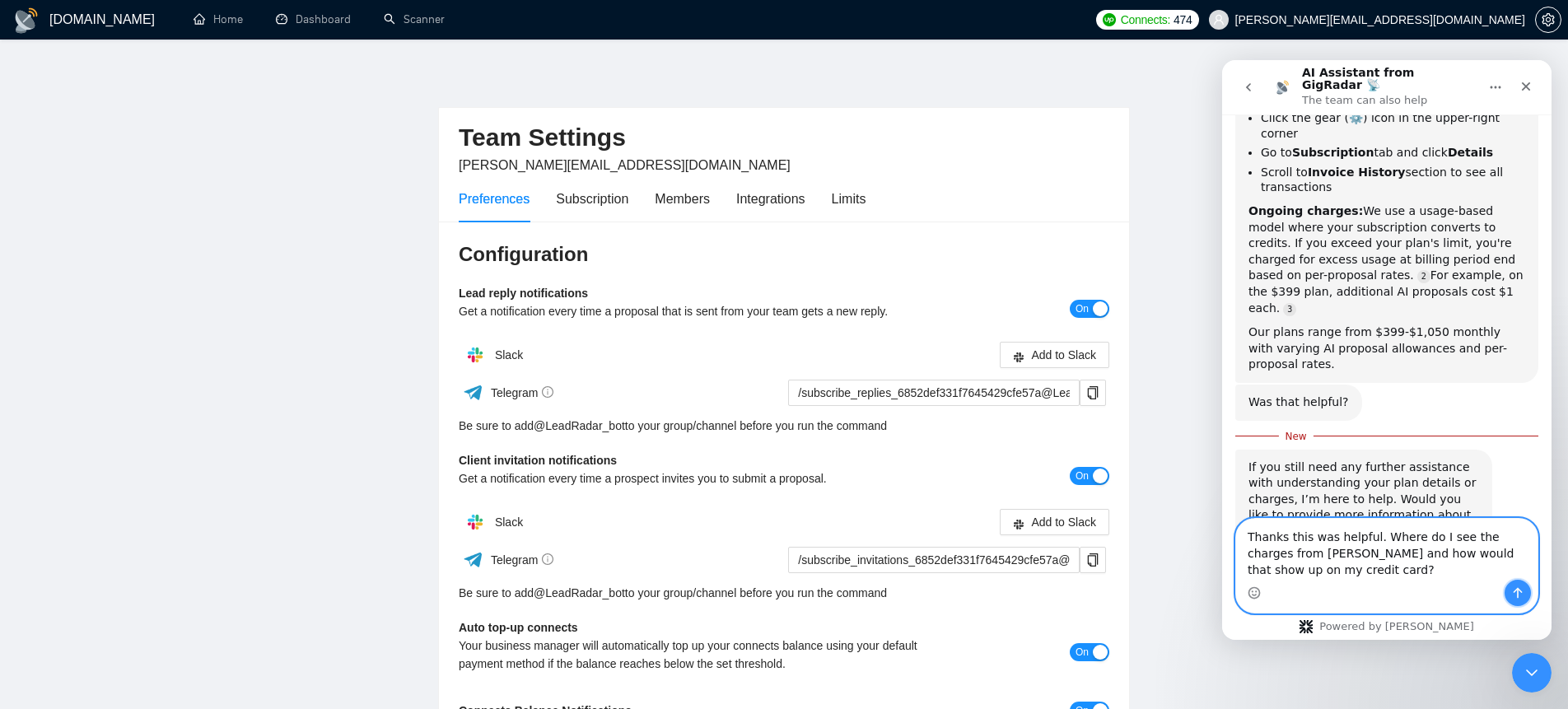
click at [1517, 592] on icon "Send a message…" at bounding box center [1518, 593] width 9 height 10
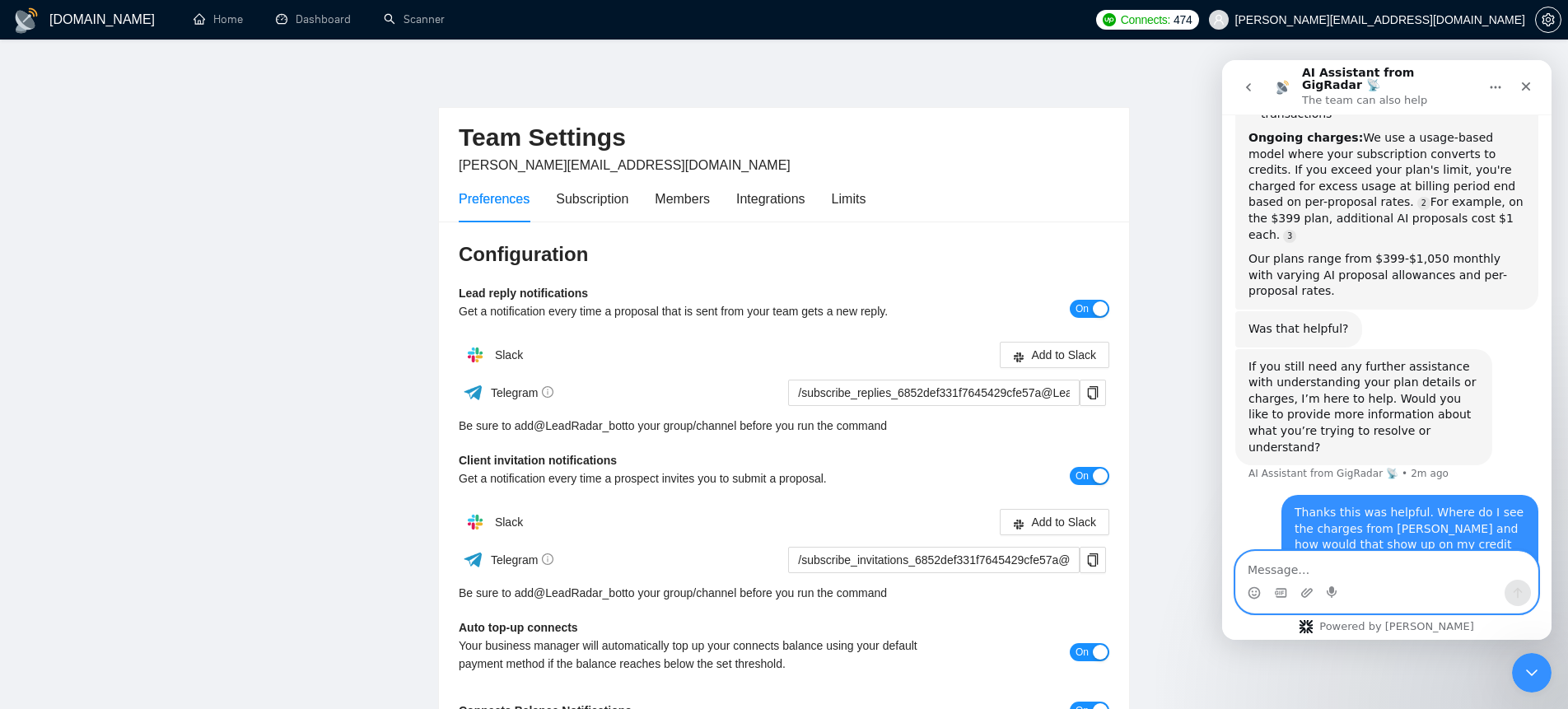
scroll to position [498, 0]
type textarea "Getting out of trouble in"
drag, startPoint x: 1392, startPoint y: 569, endPoint x: 1180, endPoint y: 566, distance: 212.0
click at [1223, 566] on html "AI Assistant from GigRadar 📡 The team can also help Hi there! 👋 You’re chatting…" at bounding box center [1387, 350] width 329 height 580
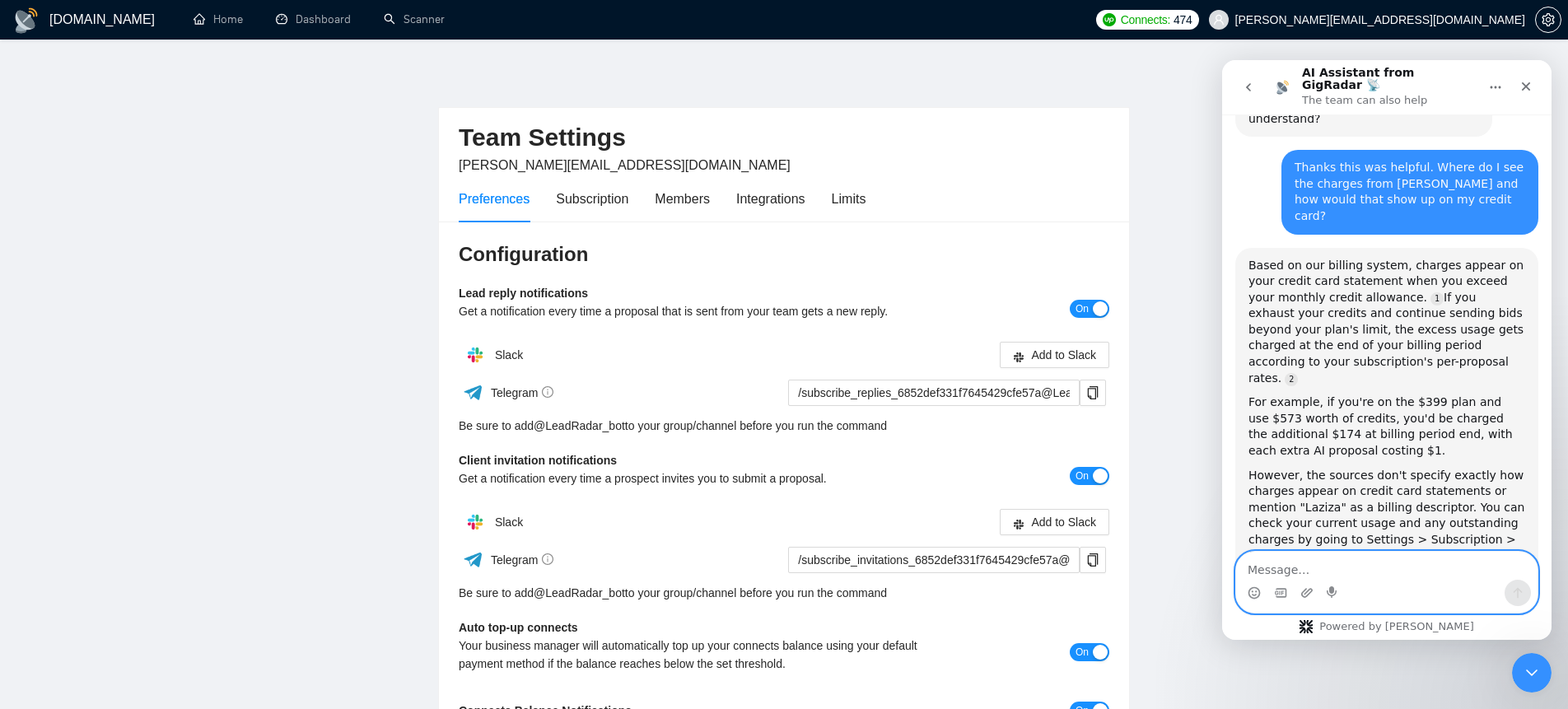
scroll to position [824, 0]
click at [588, 197] on div "Subscription" at bounding box center [592, 199] width 72 height 21
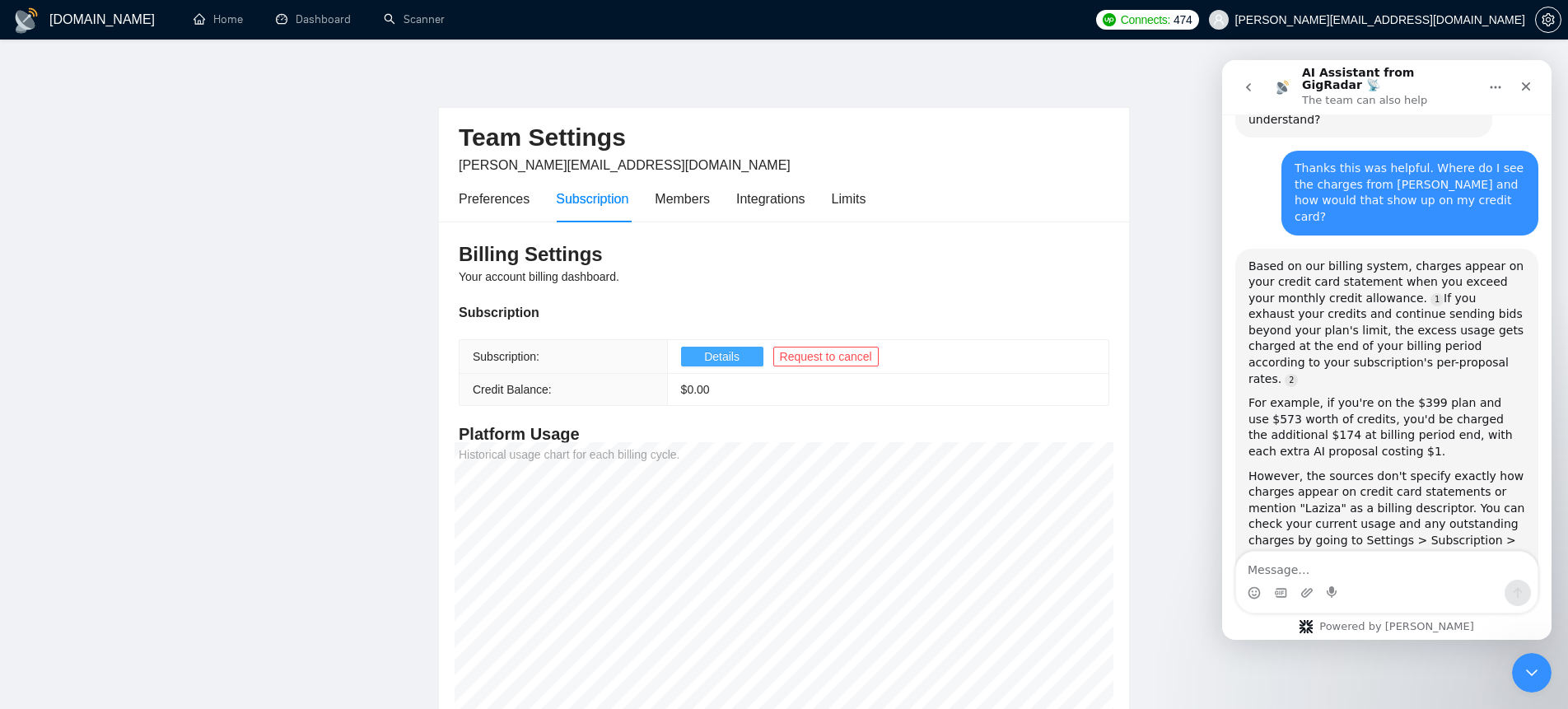
click at [713, 353] on span "Details" at bounding box center [722, 356] width 36 height 18
